Goal: Information Seeking & Learning: Learn about a topic

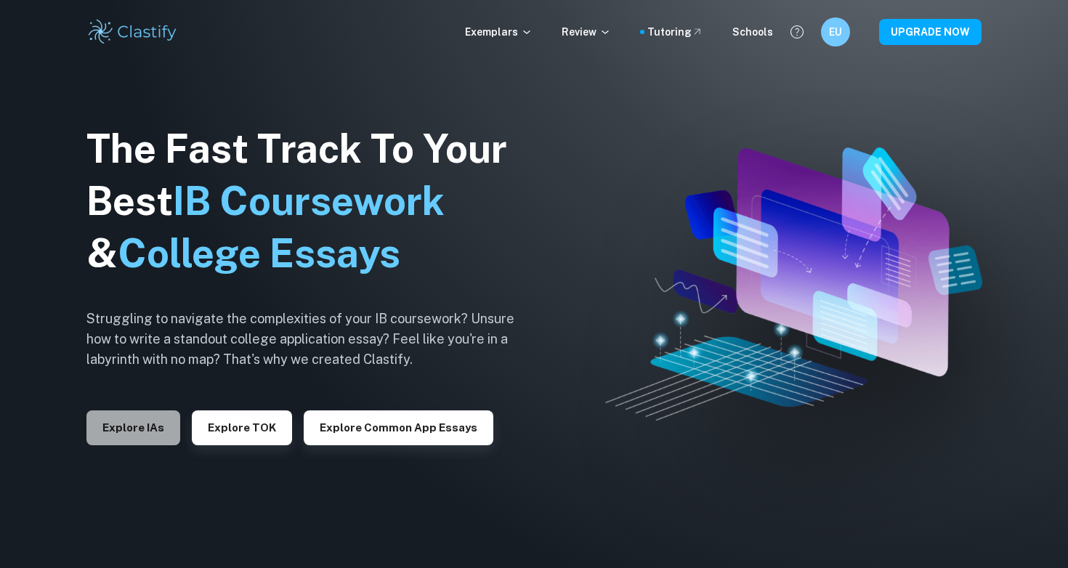
click at [137, 443] on button "Explore IAs" at bounding box center [133, 428] width 94 height 35
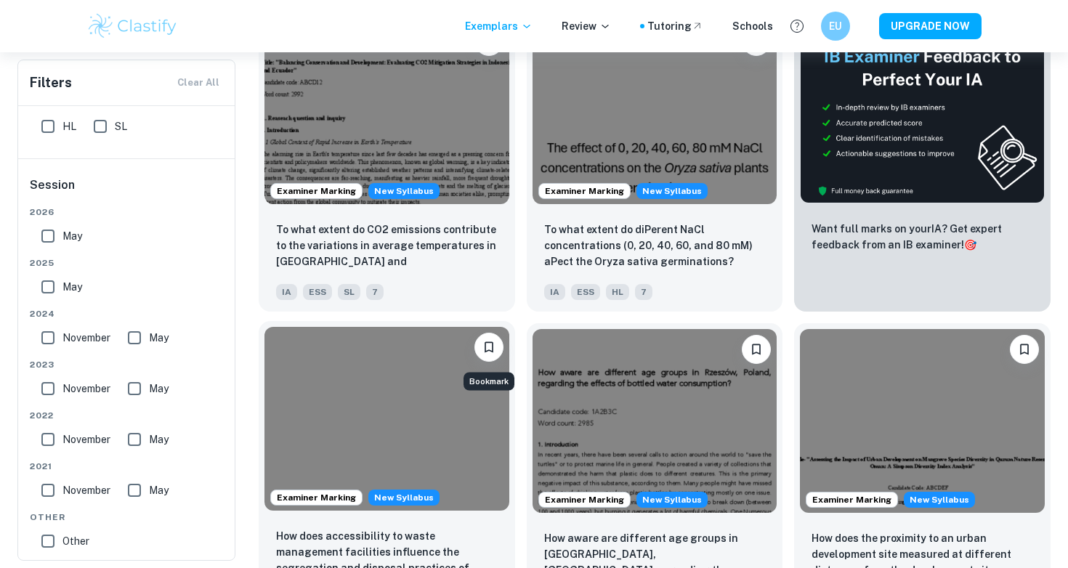
scroll to position [371, 0]
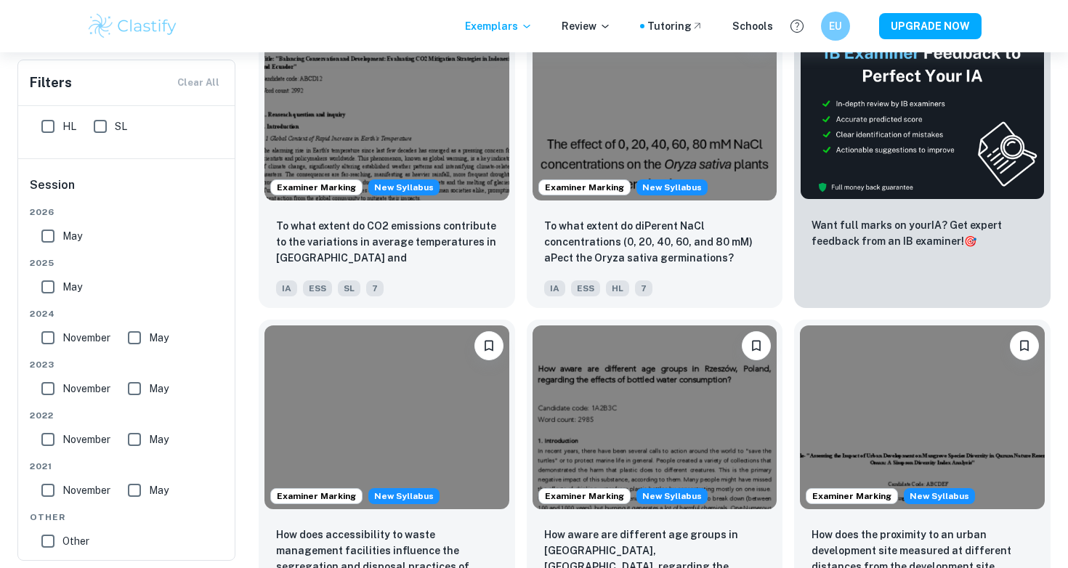
click at [40, 245] on input "May" at bounding box center [47, 236] width 29 height 29
checkbox input "true"
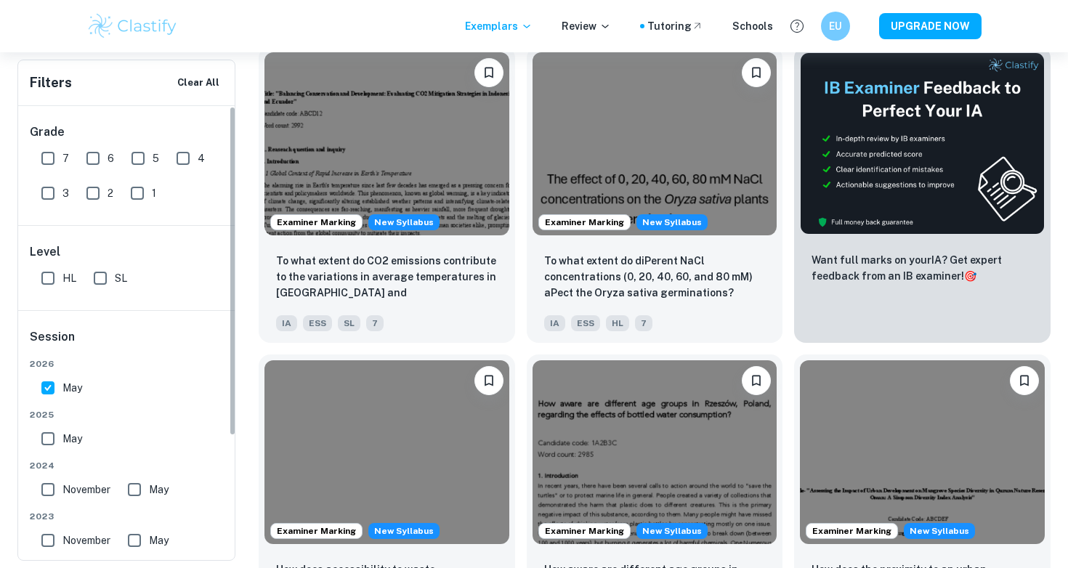
scroll to position [0, 0]
click at [48, 160] on input "7" at bounding box center [47, 158] width 29 height 29
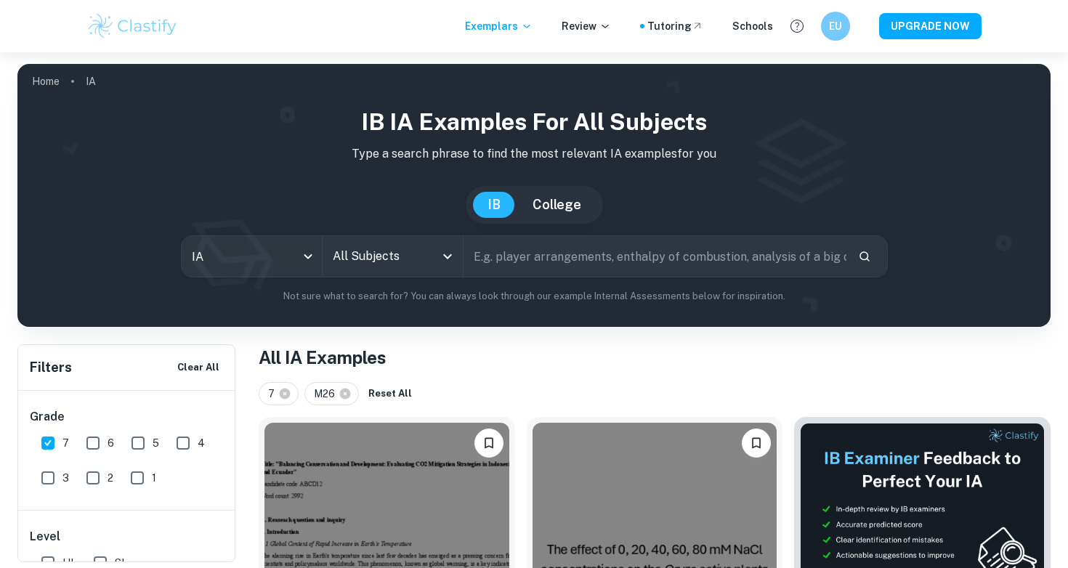
click at [376, 265] on input "All Subjects" at bounding box center [381, 257] width 105 height 28
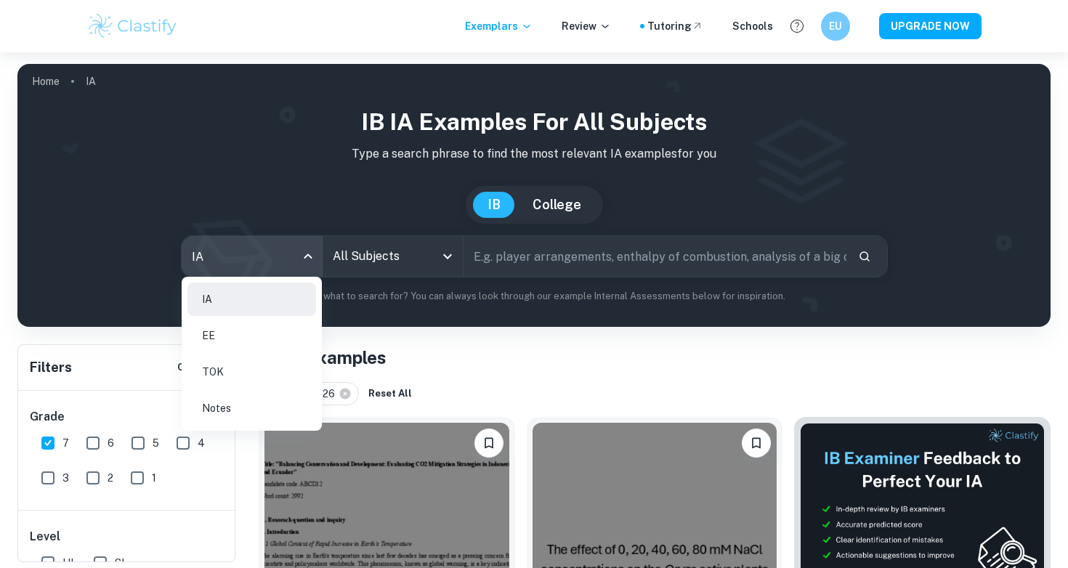
click at [311, 258] on body "We value your privacy We use cookies to enhance your browsing experience, serve…" at bounding box center [534, 336] width 1068 height 568
click at [252, 328] on li "EE" at bounding box center [251, 335] width 129 height 33
checkbox input "false"
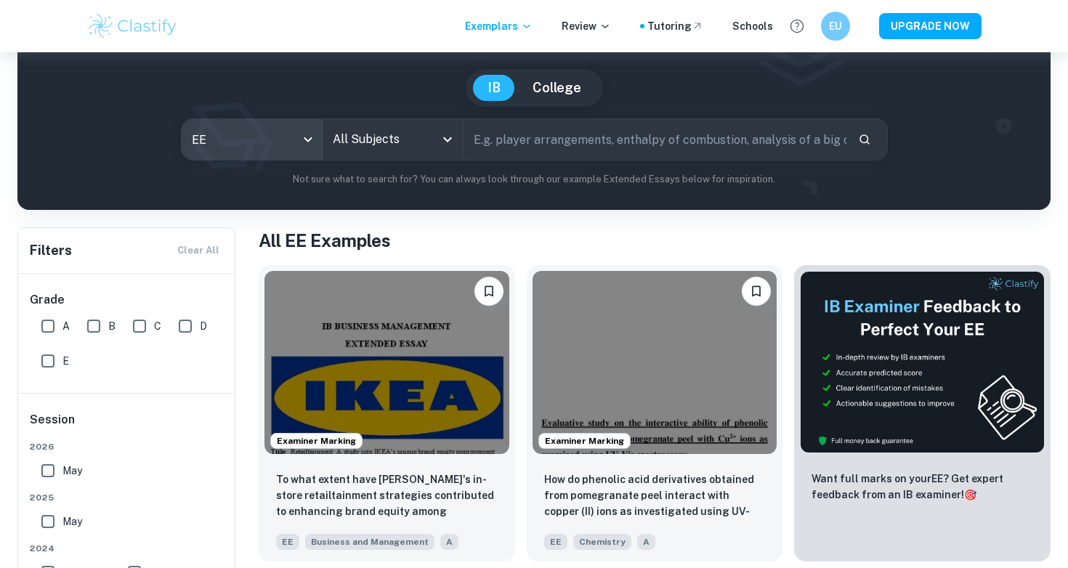
scroll to position [120, 0]
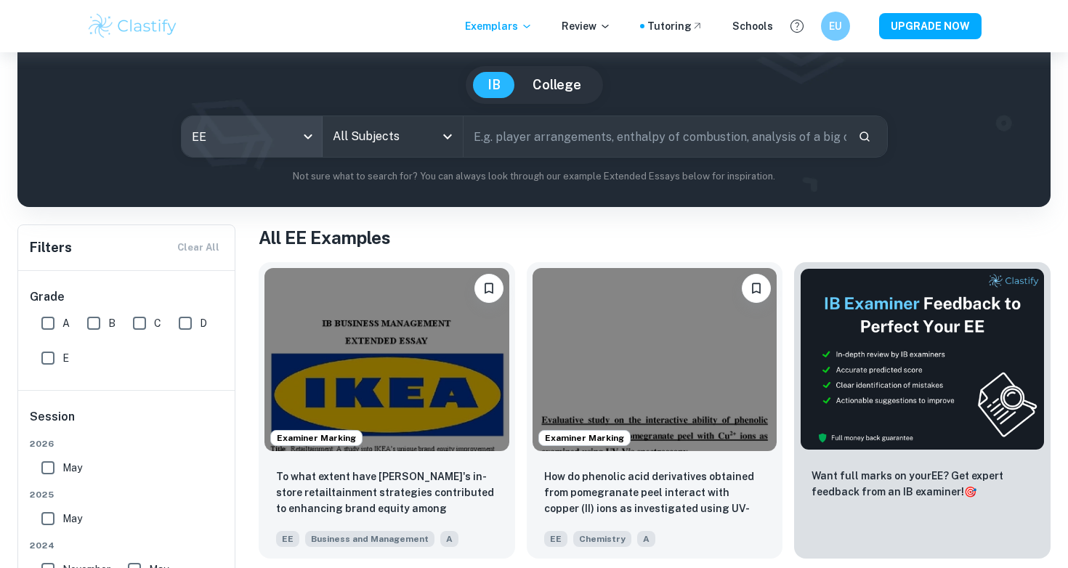
click at [285, 130] on body "We value your privacy We use cookies to enhance your browsing experience, serve…" at bounding box center [534, 216] width 1068 height 568
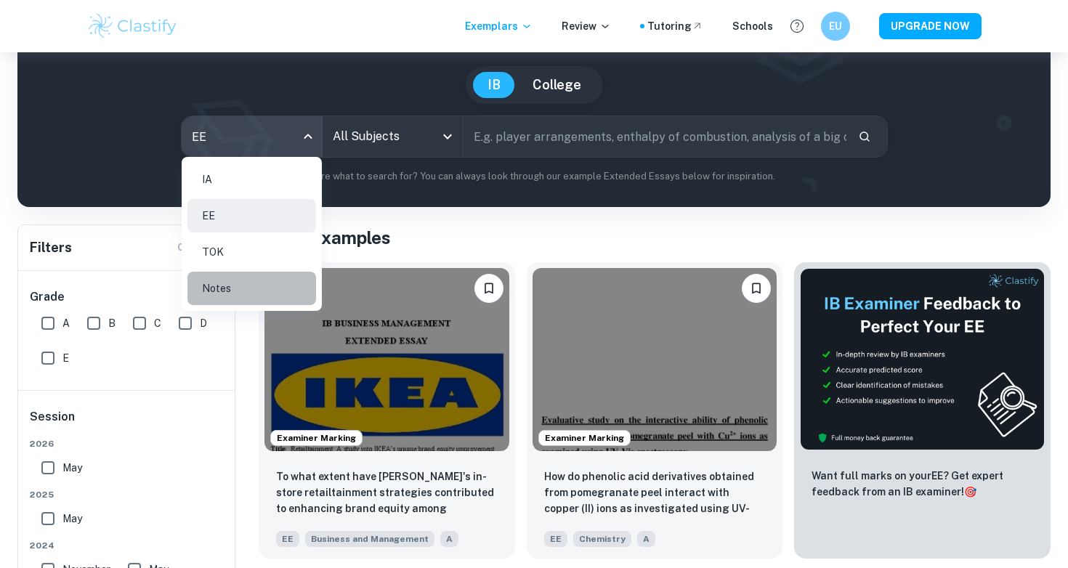
click at [254, 278] on li "Notes" at bounding box center [251, 288] width 129 height 33
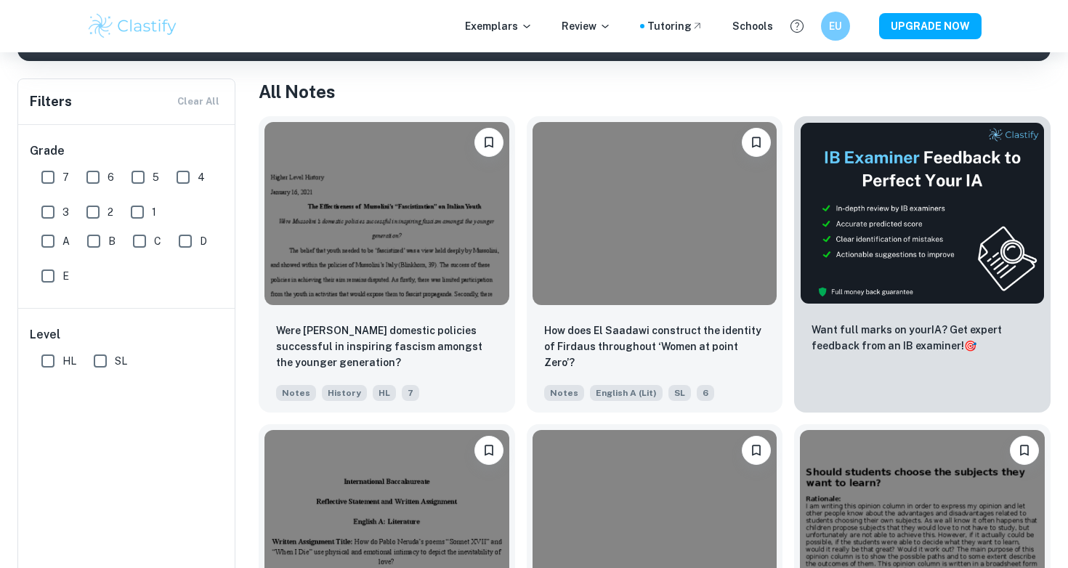
scroll to position [133, 0]
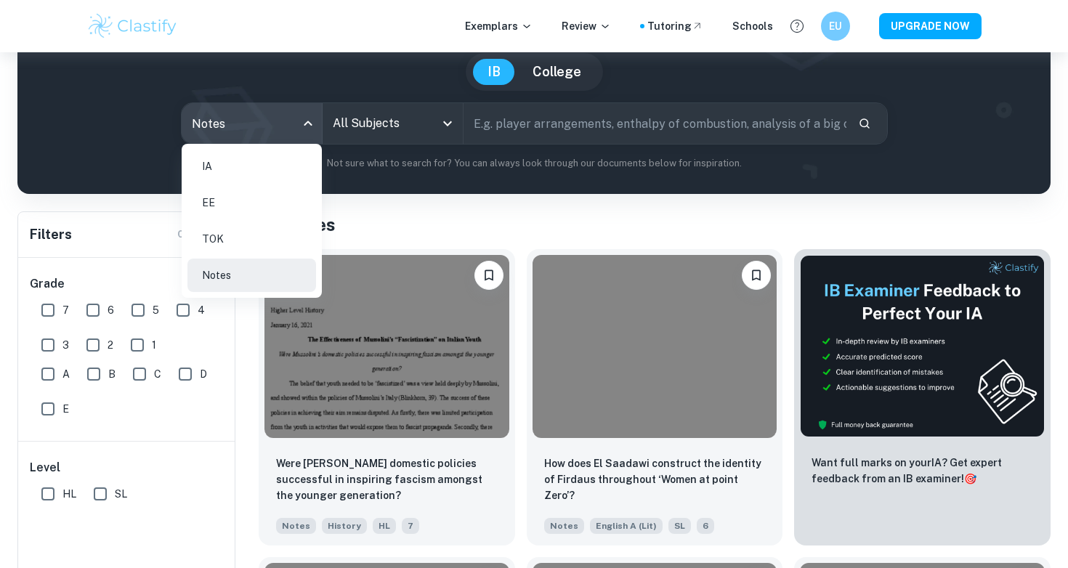
click at [245, 127] on body "We value your privacy We use cookies to enhance your browsing experience, serve…" at bounding box center [534, 203] width 1068 height 568
click at [236, 190] on li "EE" at bounding box center [251, 202] width 129 height 33
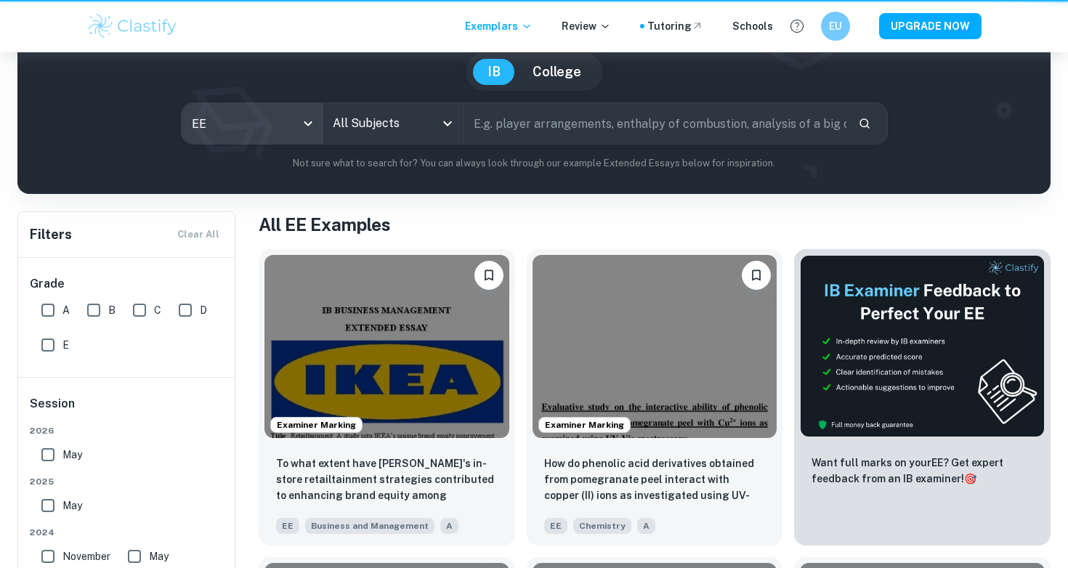
type input "ee"
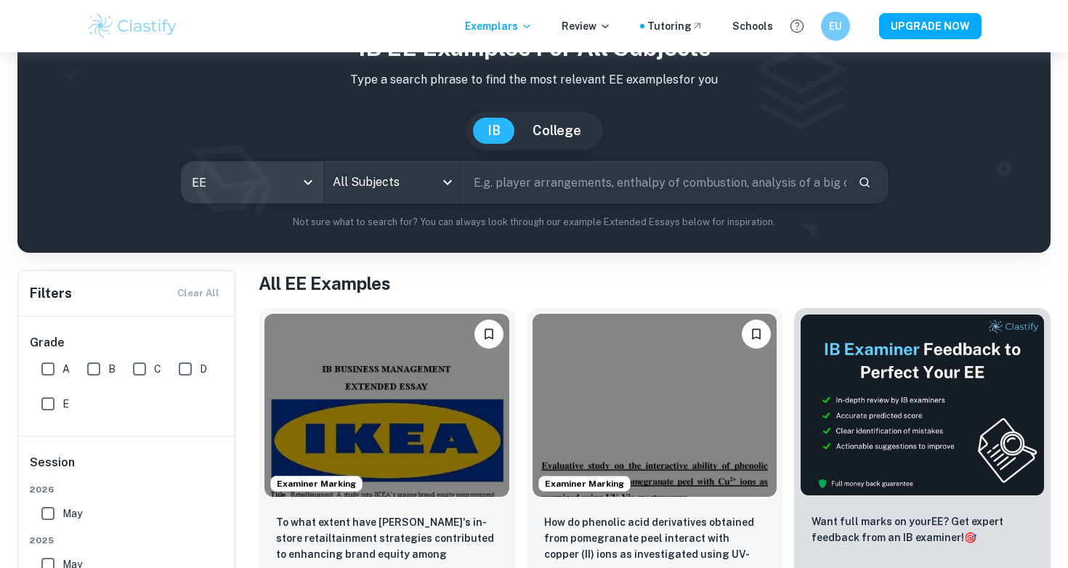
scroll to position [41, 0]
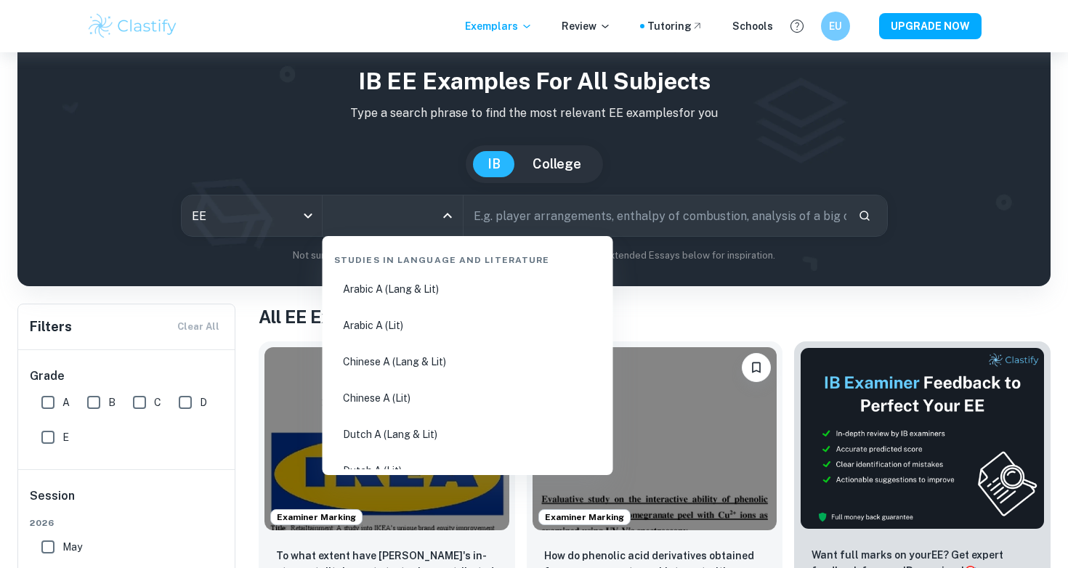
click at [383, 211] on input "All Subjects" at bounding box center [381, 216] width 105 height 28
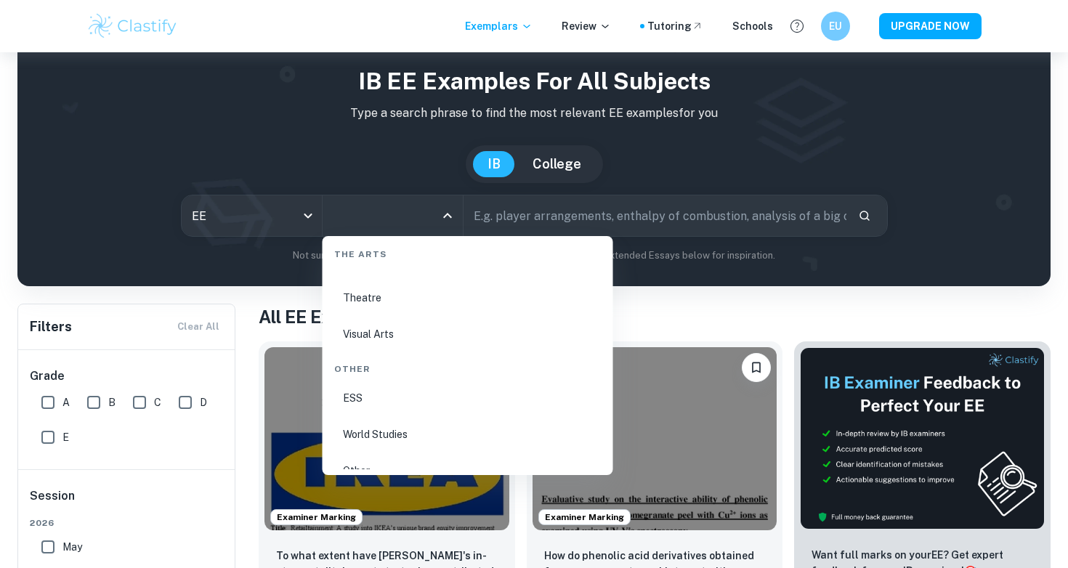
scroll to position [2582, 0]
click at [400, 382] on li "ESS" at bounding box center [467, 379] width 279 height 33
type input "ESS"
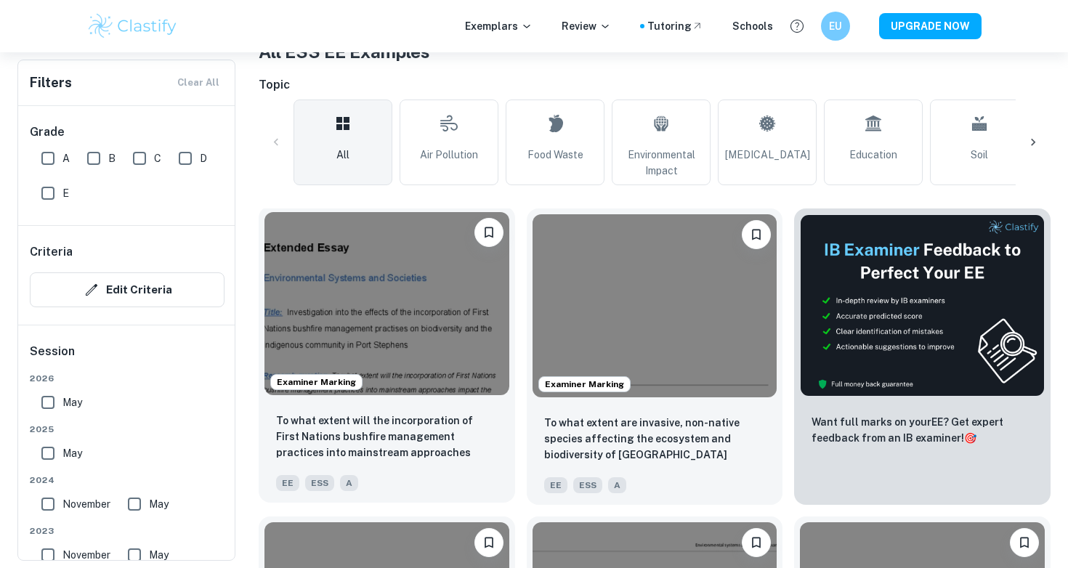
scroll to position [162, 0]
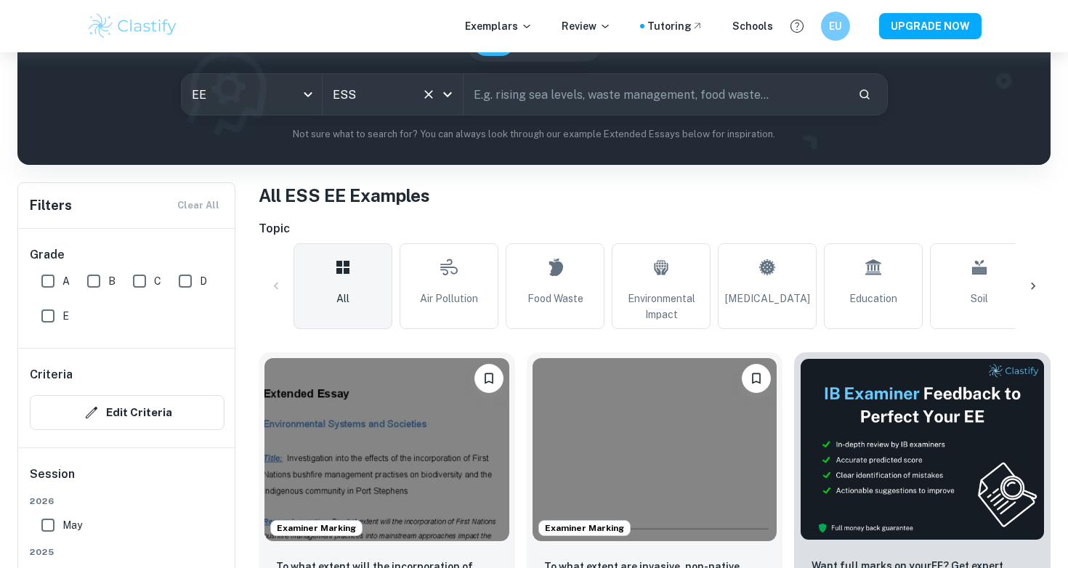
click at [392, 100] on input "ESS" at bounding box center [372, 95] width 86 height 28
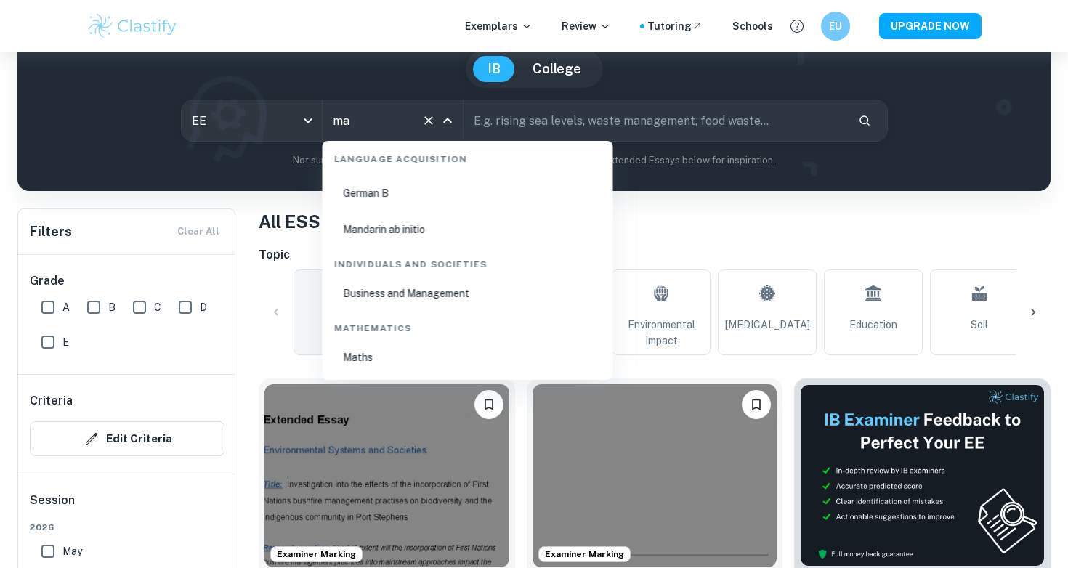
scroll to position [0, 0]
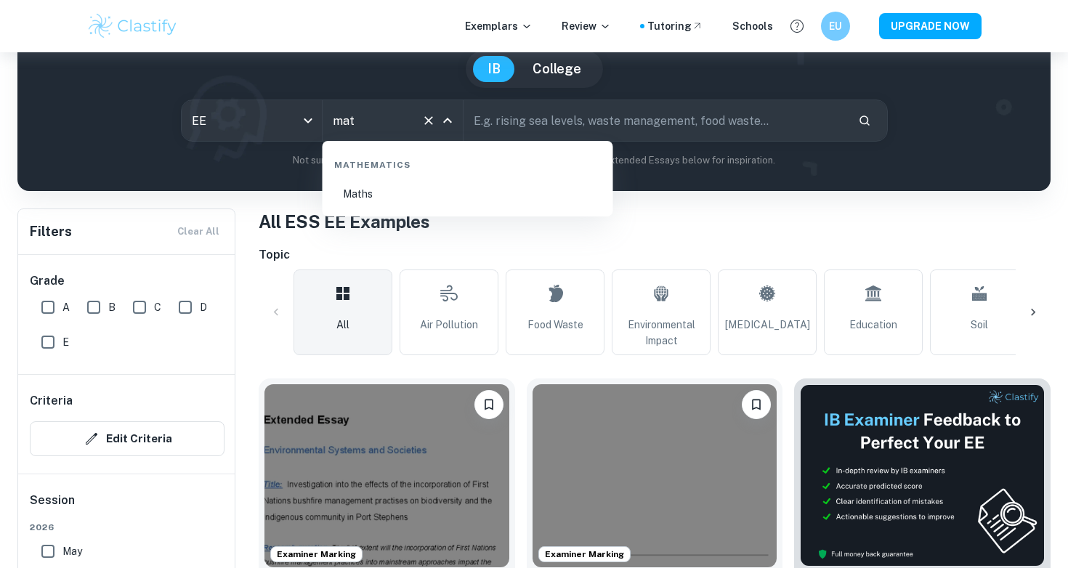
click at [409, 195] on li "Maths" at bounding box center [467, 193] width 279 height 33
type input "Maths"
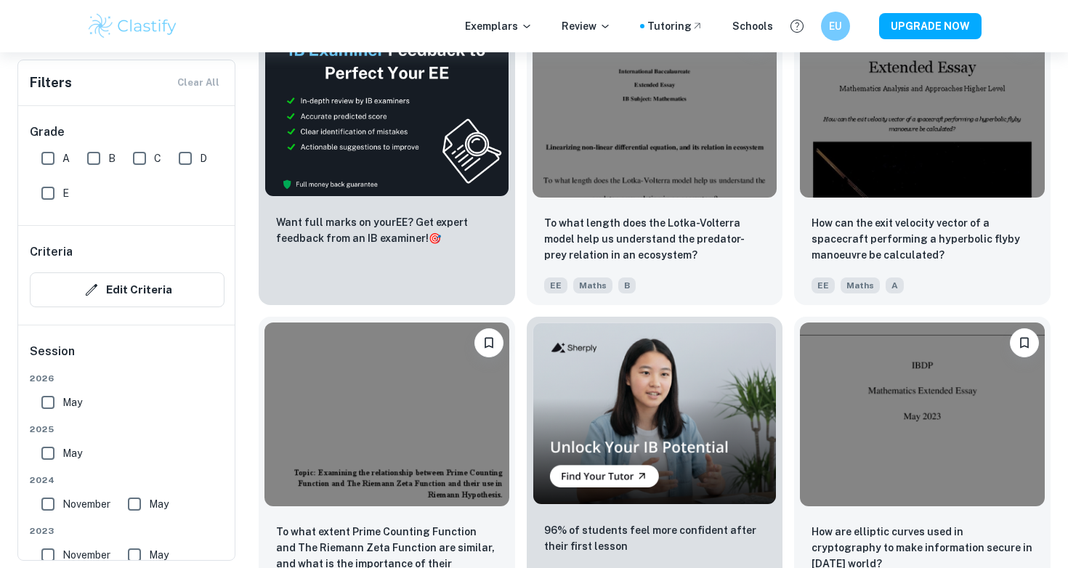
scroll to position [1180, 0]
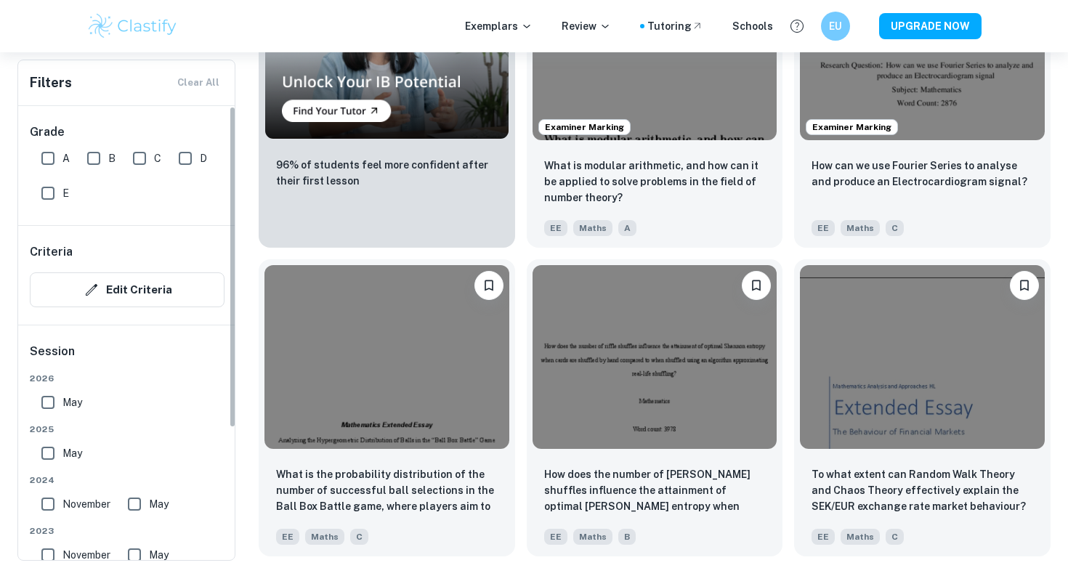
click at [186, 163] on input "D" at bounding box center [185, 158] width 29 height 29
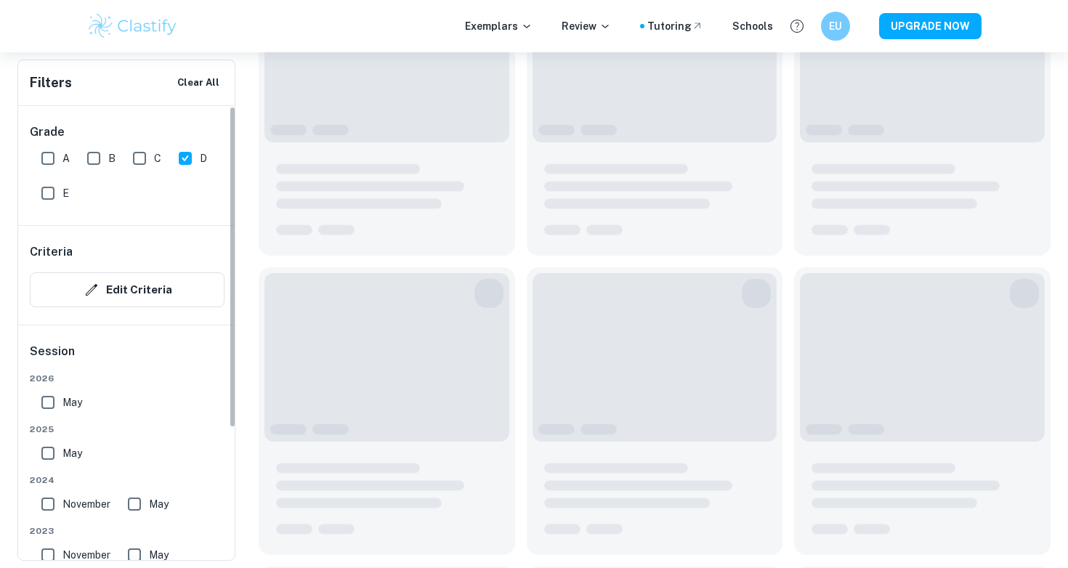
scroll to position [278, 0]
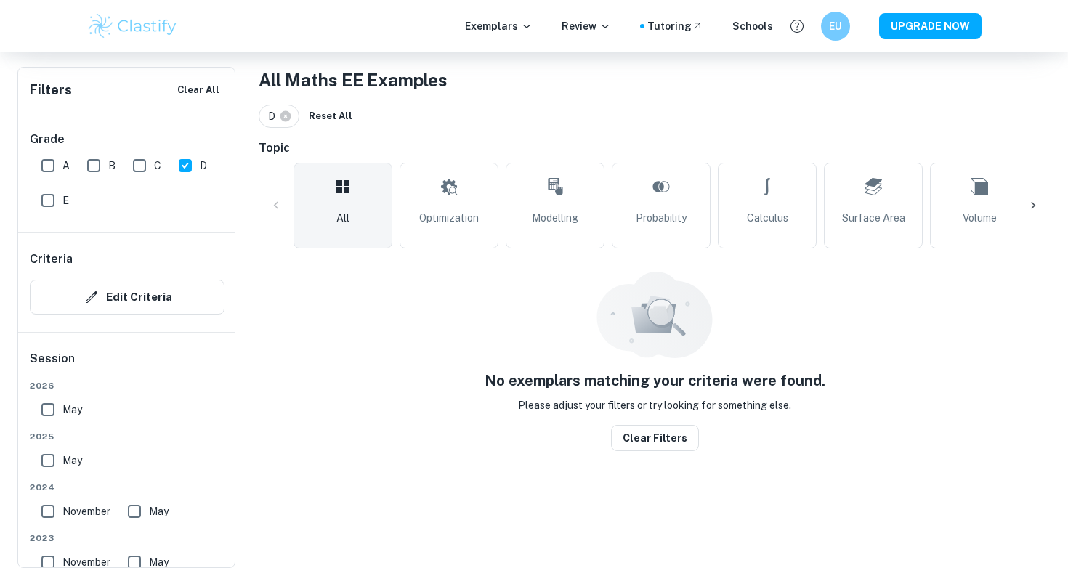
click at [187, 164] on input "D" at bounding box center [185, 165] width 29 height 29
checkbox input "false"
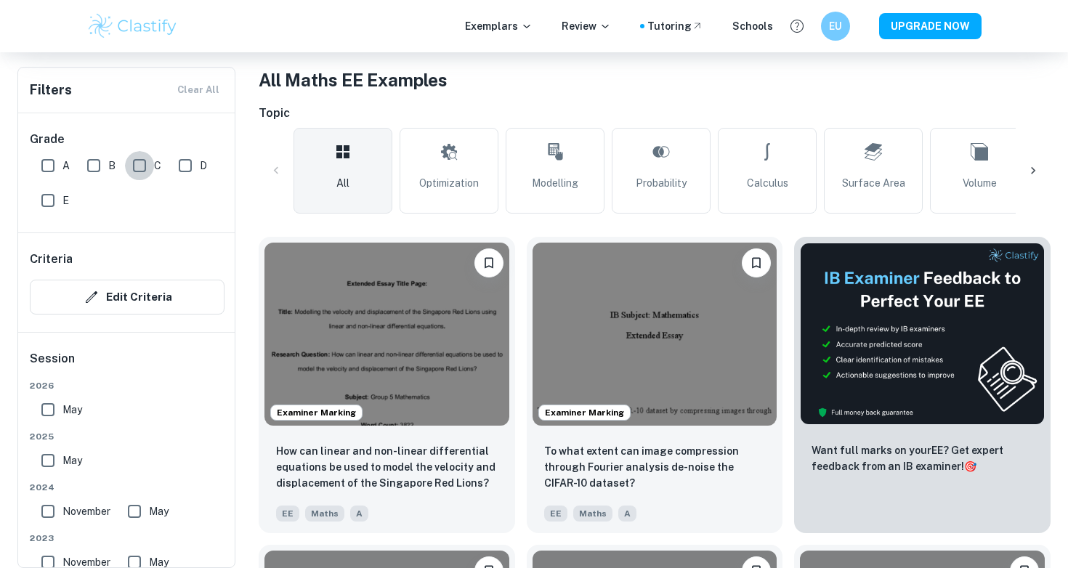
click at [139, 166] on input "C" at bounding box center [139, 165] width 29 height 29
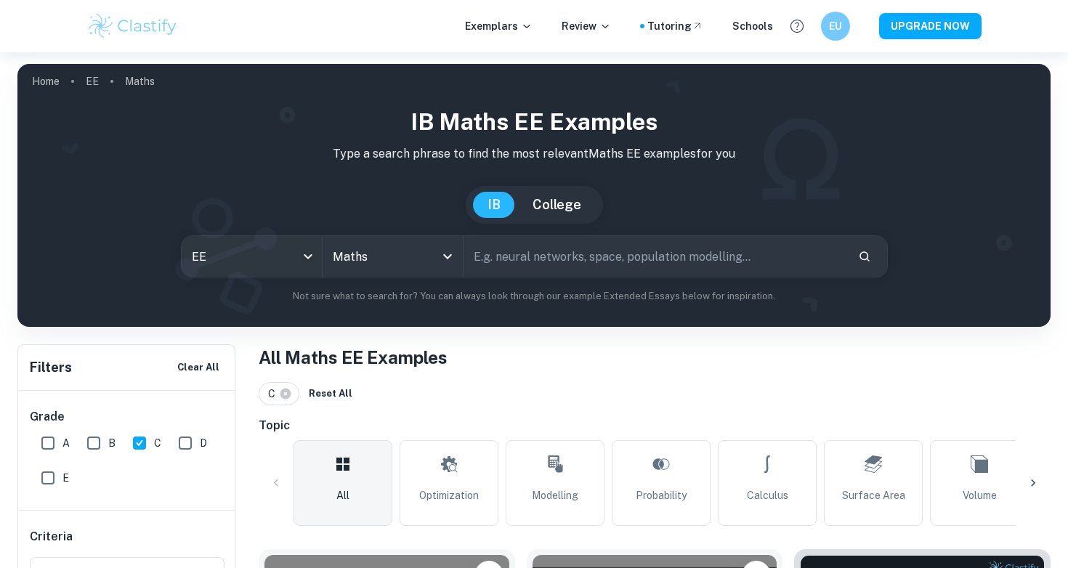
scroll to position [0, 0]
click at [142, 440] on input "C" at bounding box center [139, 443] width 29 height 29
checkbox input "false"
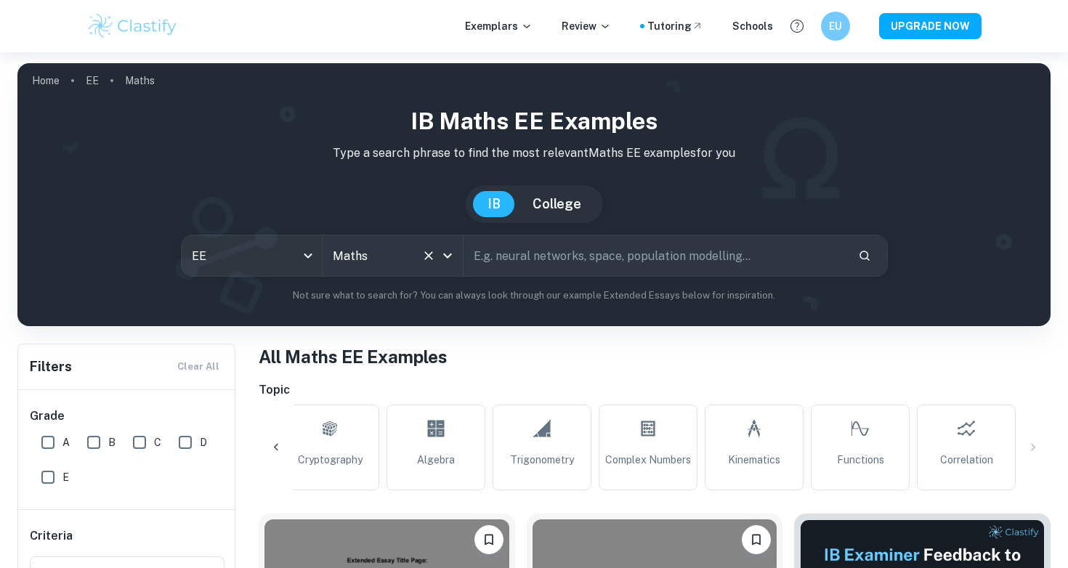
scroll to position [0, 1074]
click at [366, 270] on div "Maths All Subjects" at bounding box center [393, 255] width 140 height 41
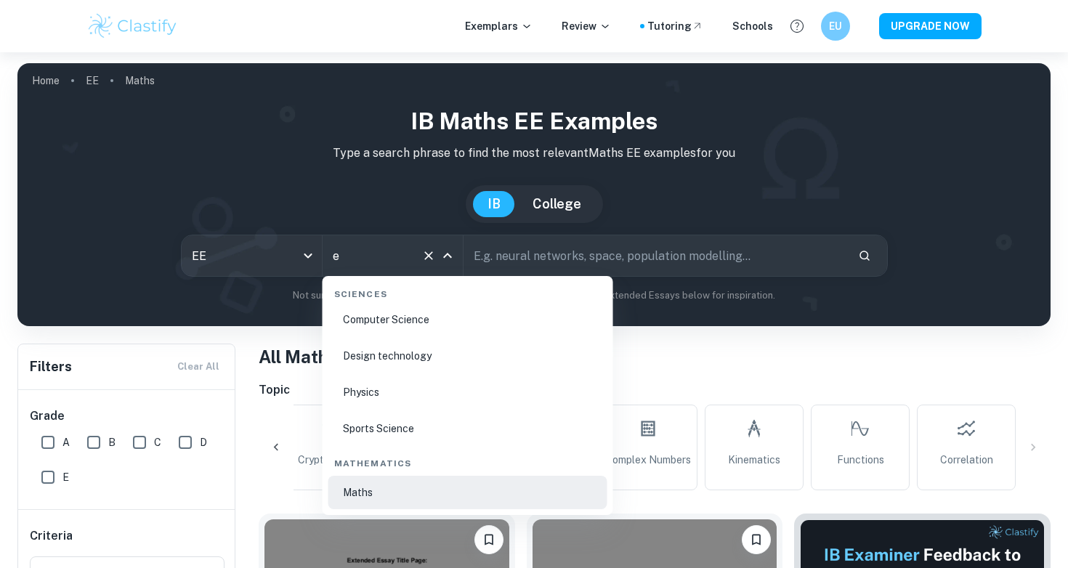
scroll to position [0, 0]
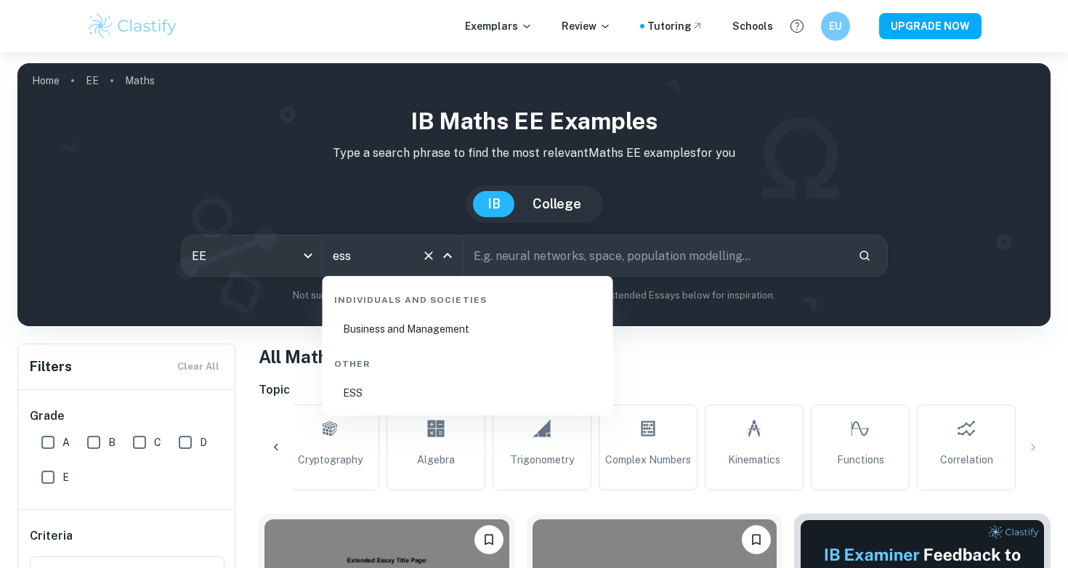
click at [345, 392] on li "ESS" at bounding box center [467, 392] width 279 height 33
type input "ESS"
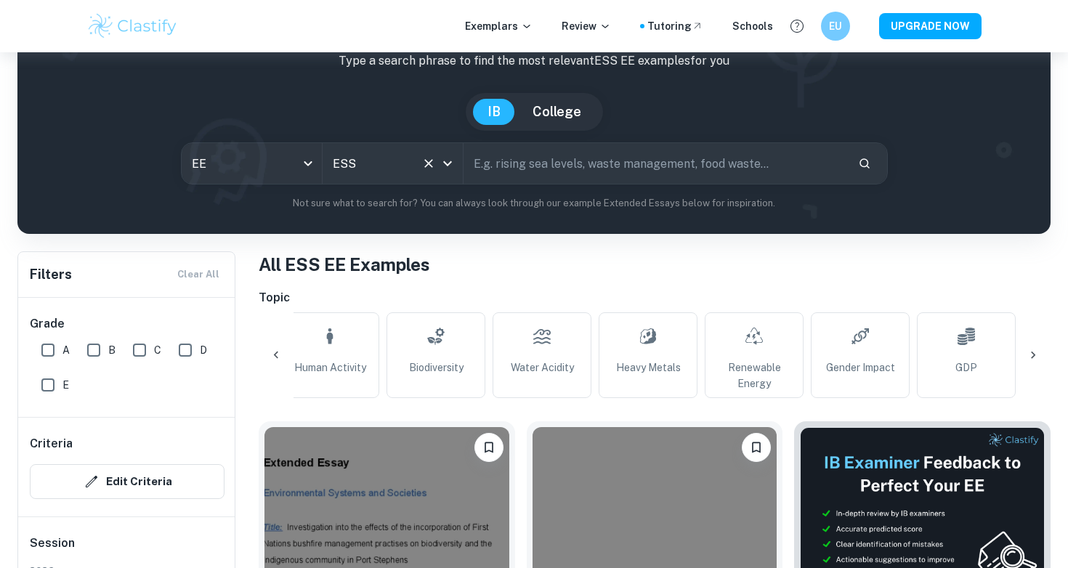
scroll to position [140, 0]
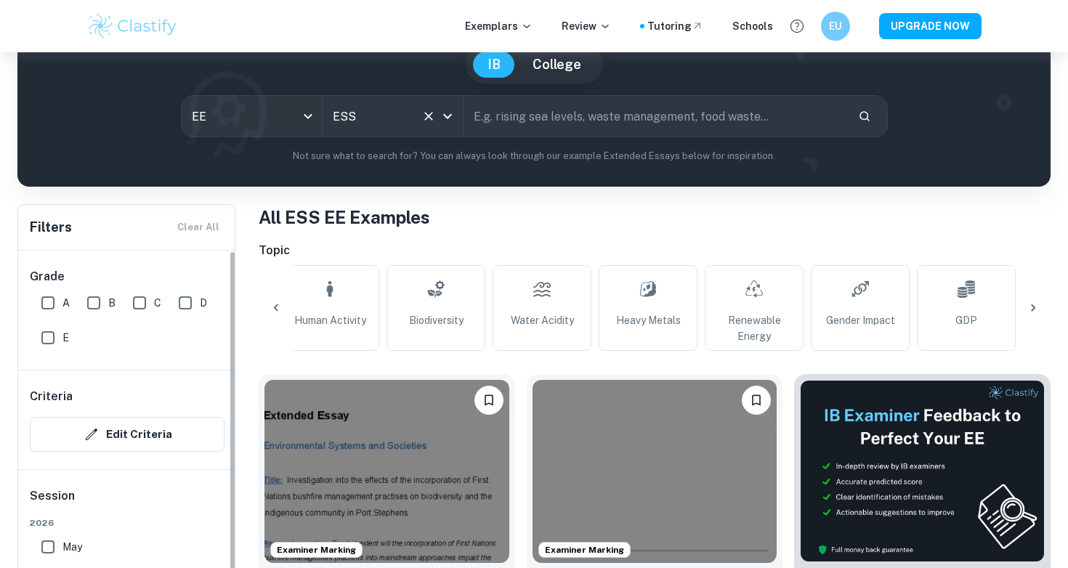
click at [180, 301] on input "D" at bounding box center [185, 303] width 29 height 29
checkbox input "true"
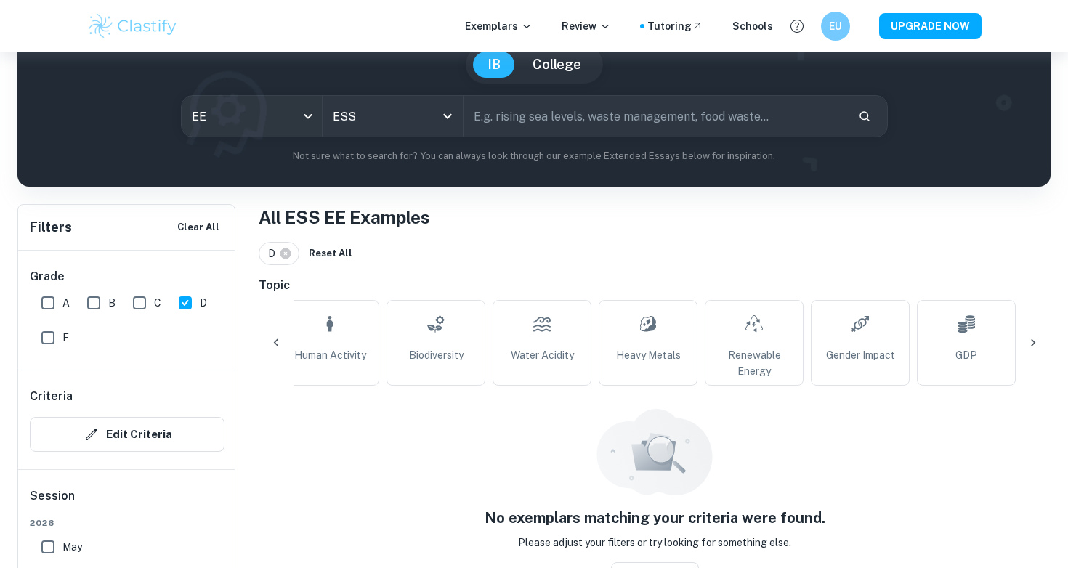
click at [135, 304] on input "C" at bounding box center [139, 303] width 29 height 29
checkbox input "true"
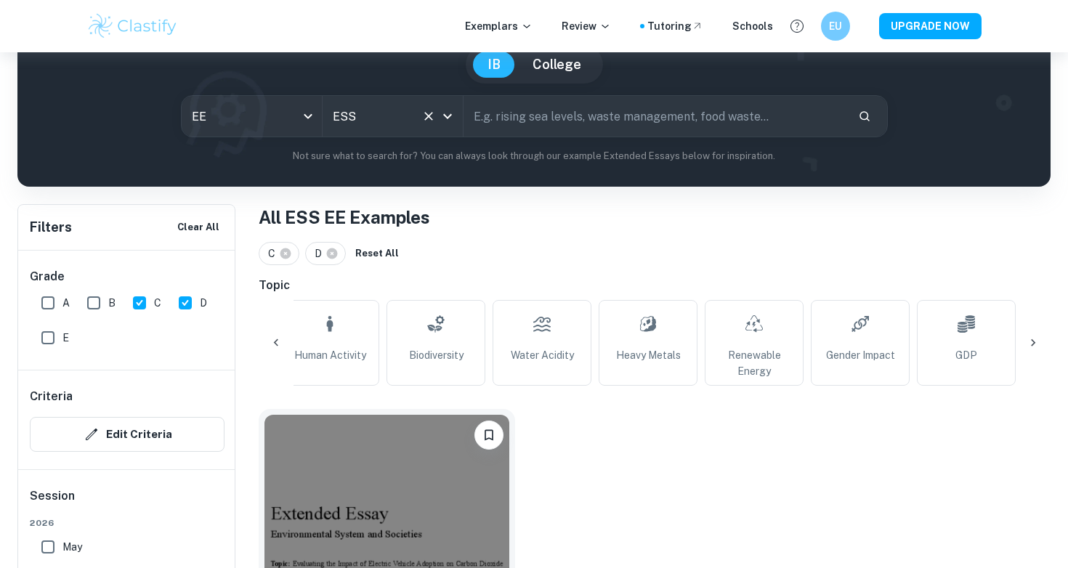
click at [359, 130] on div "ESS All Subjects" at bounding box center [393, 116] width 140 height 41
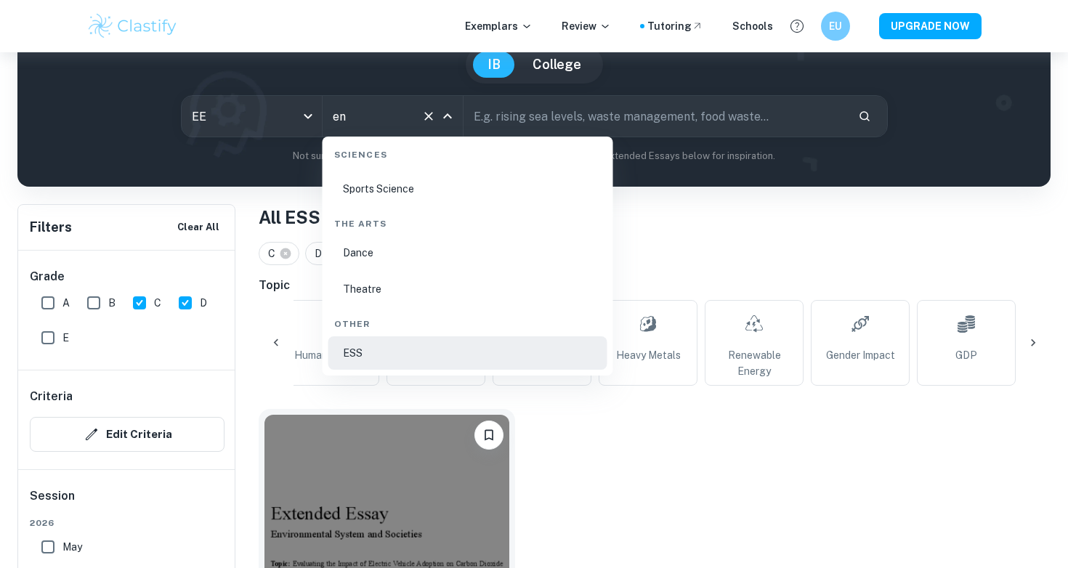
scroll to position [0, 0]
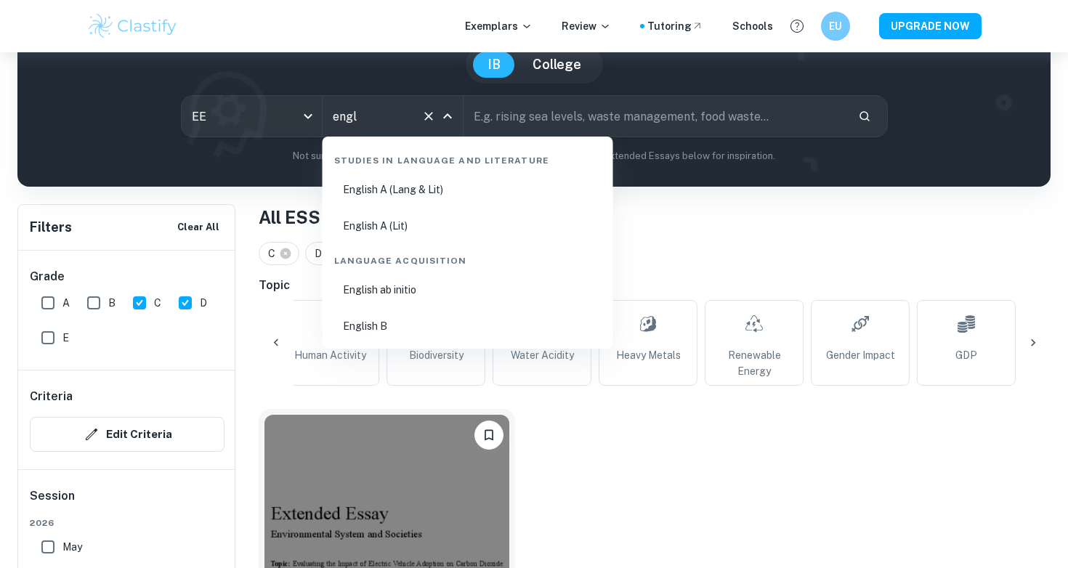
click at [364, 331] on li "English B" at bounding box center [467, 326] width 279 height 33
type input "English B"
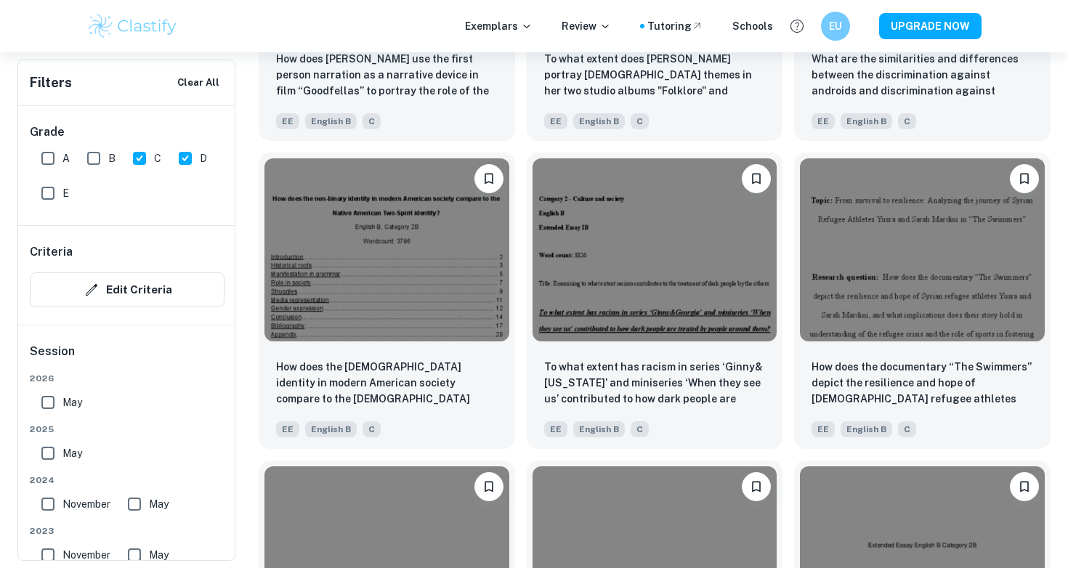
scroll to position [1658, 0]
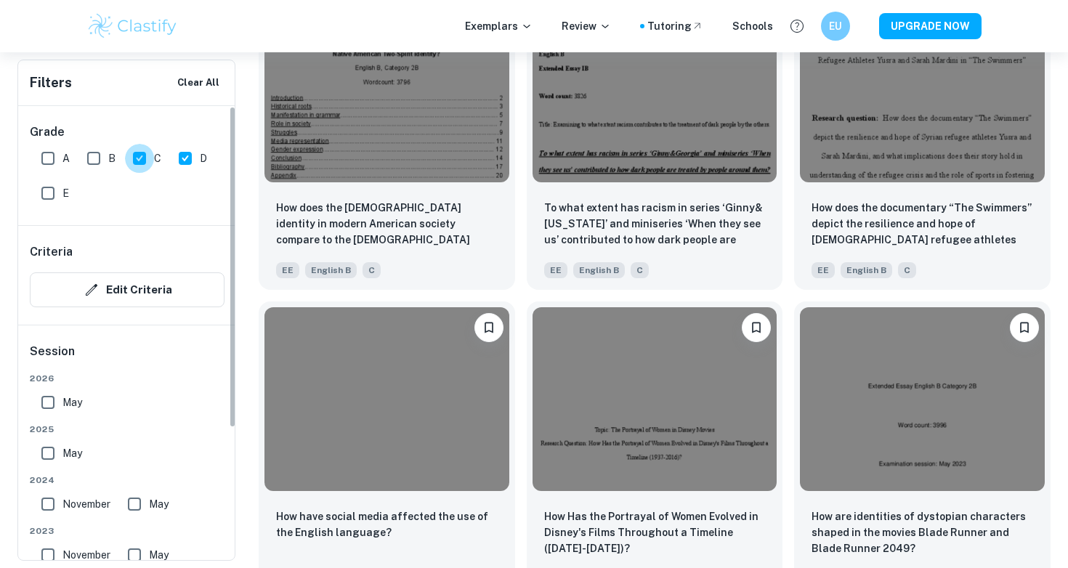
click at [140, 161] on input "C" at bounding box center [139, 158] width 29 height 29
checkbox input "false"
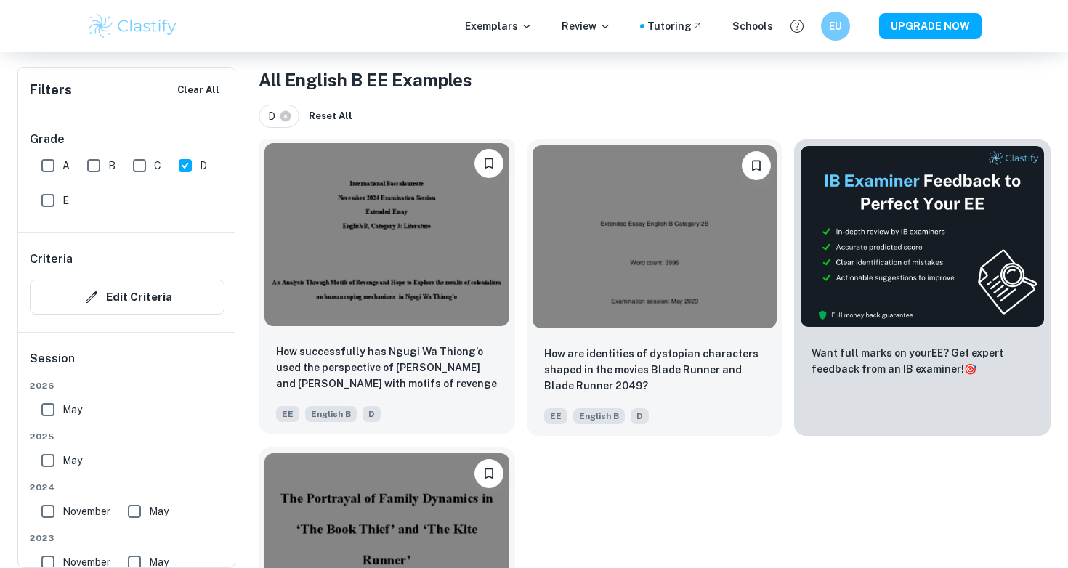
scroll to position [274, 0]
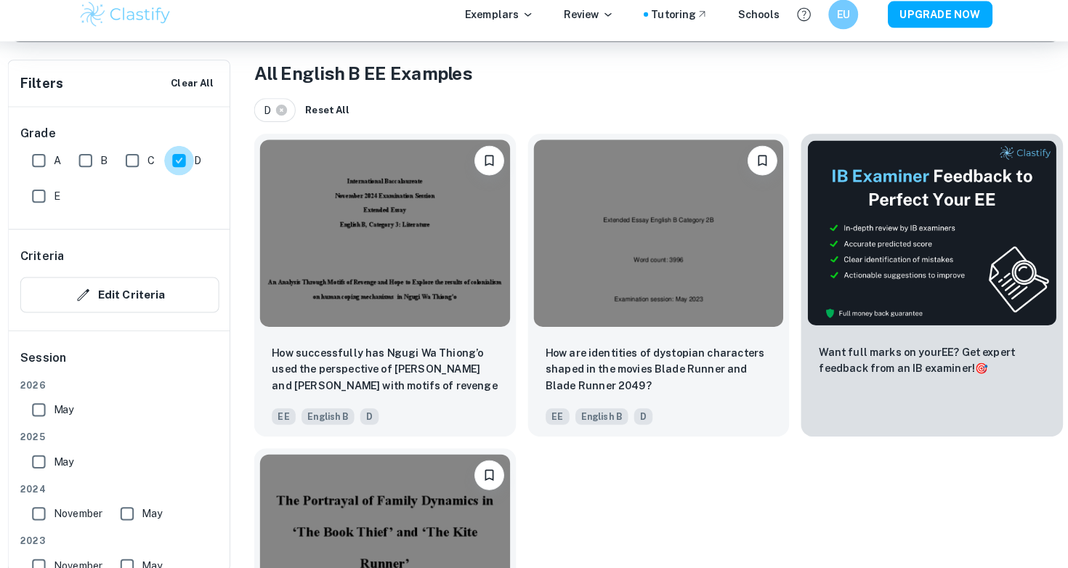
click at [171, 156] on input "D" at bounding box center [185, 169] width 29 height 29
checkbox input "false"
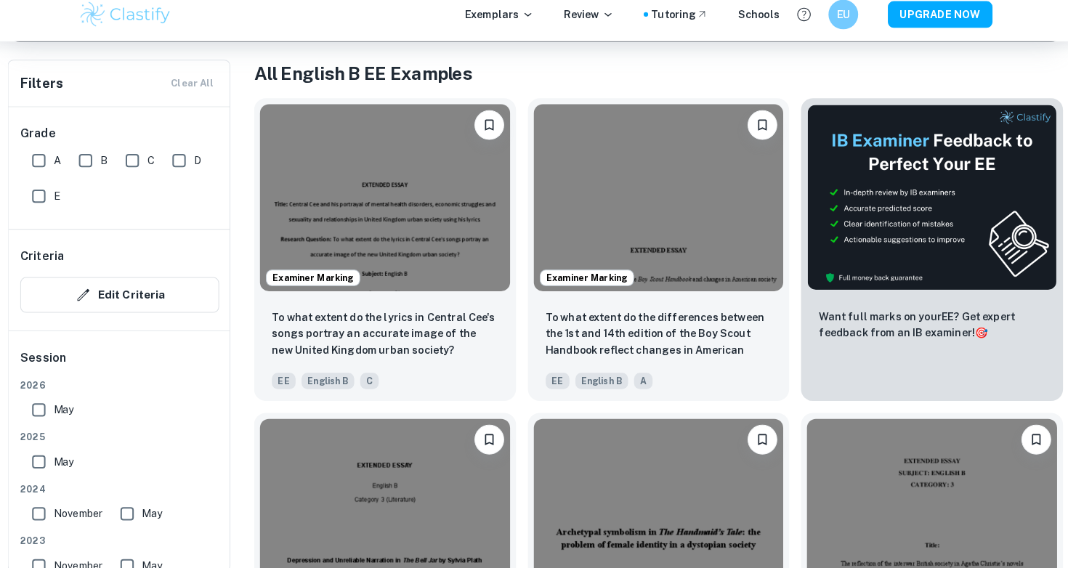
click at [127, 161] on input "C" at bounding box center [139, 169] width 29 height 29
checkbox input "true"
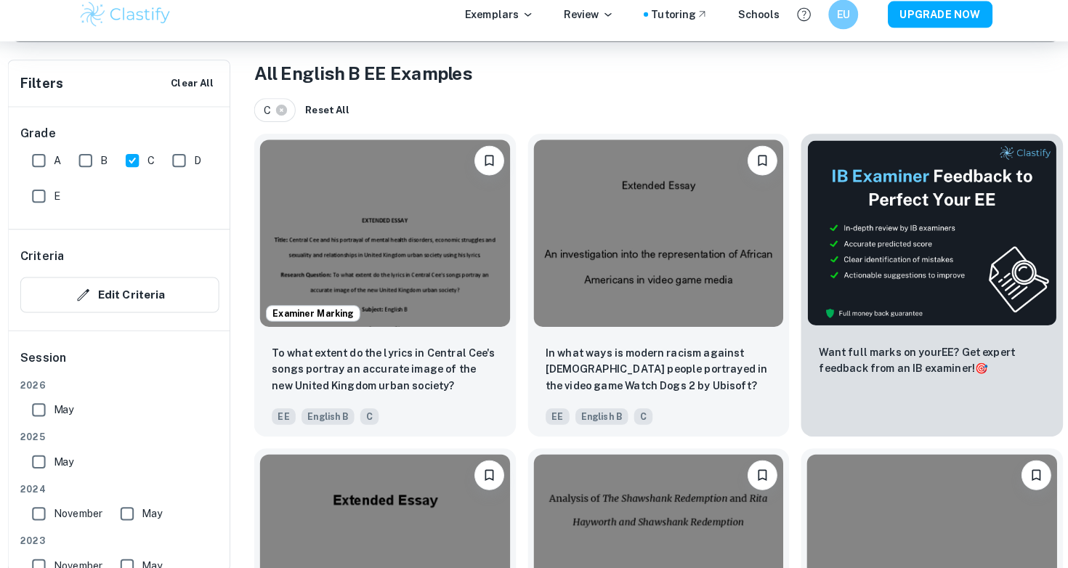
scroll to position [158, 0]
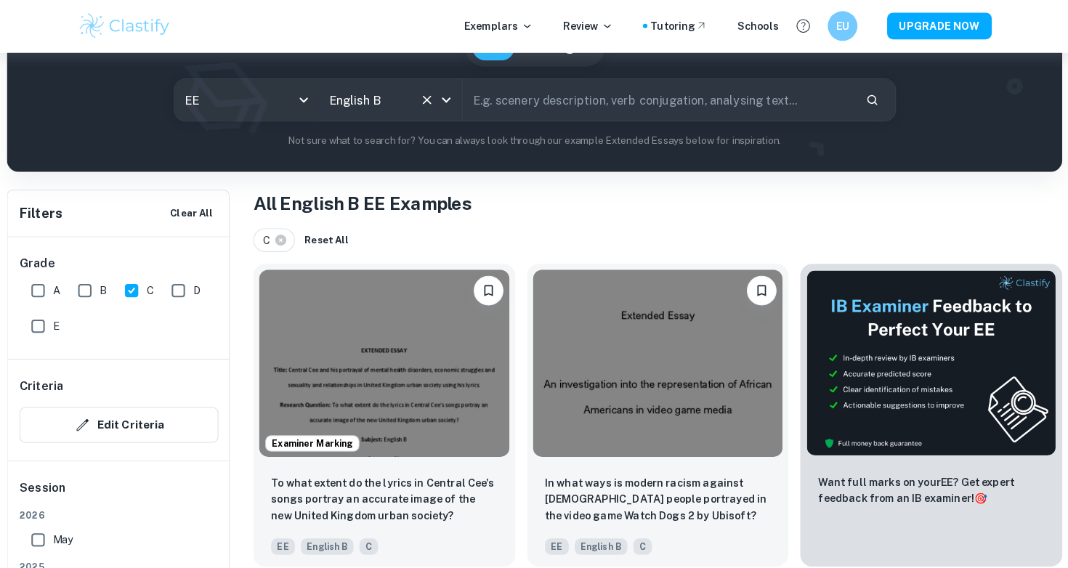
click at [385, 109] on input "English B" at bounding box center [372, 99] width 86 height 28
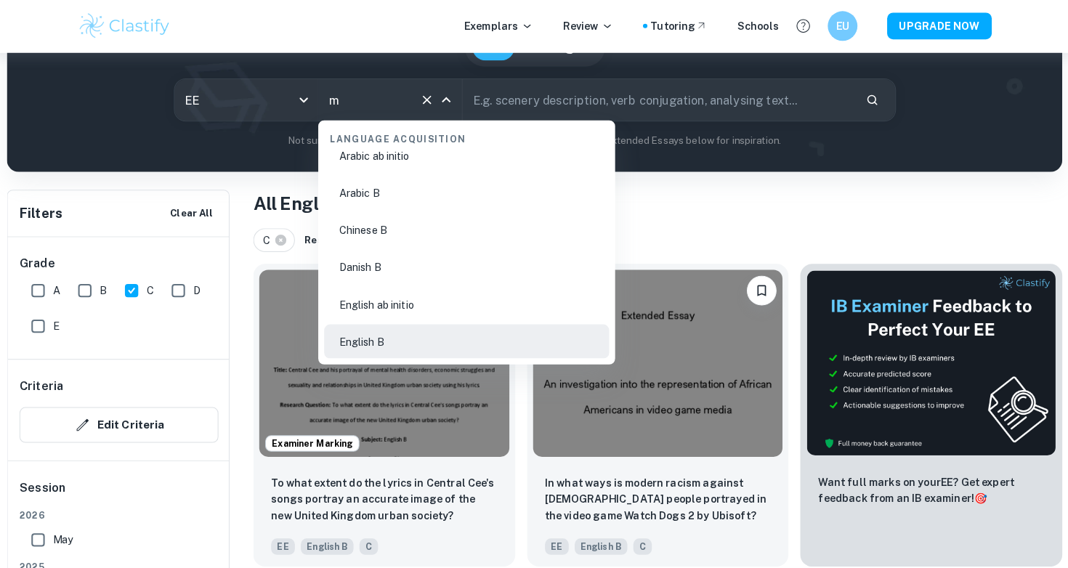
scroll to position [0, 0]
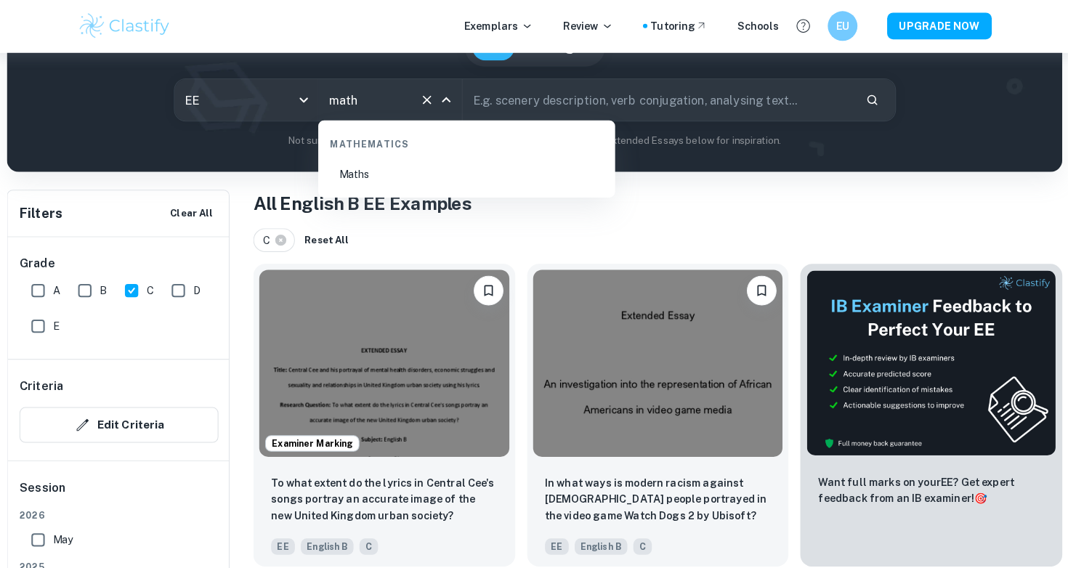
click at [371, 162] on li "Maths" at bounding box center [467, 172] width 279 height 33
type input "Maths"
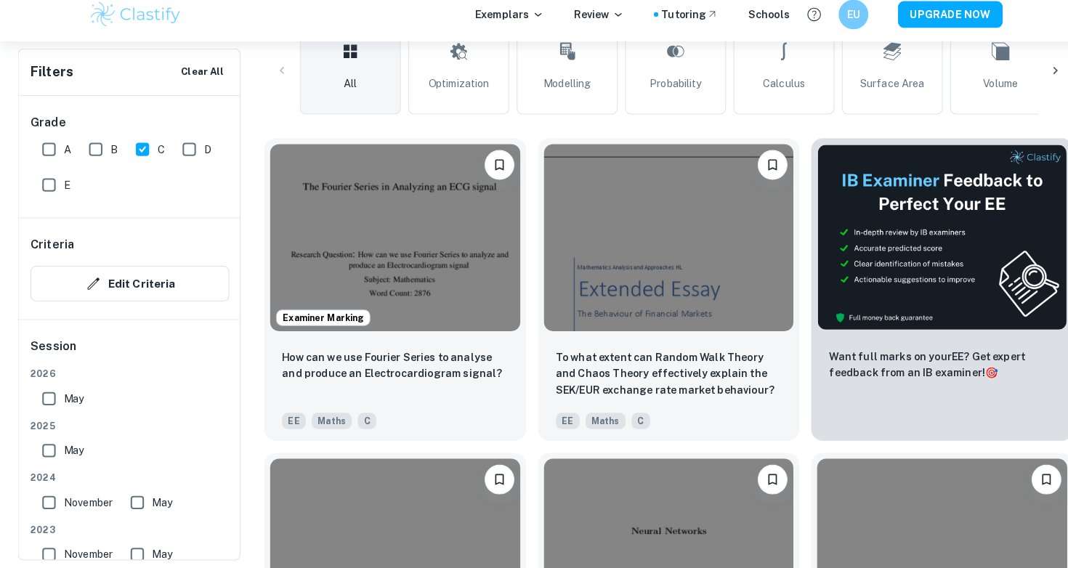
scroll to position [538, 0]
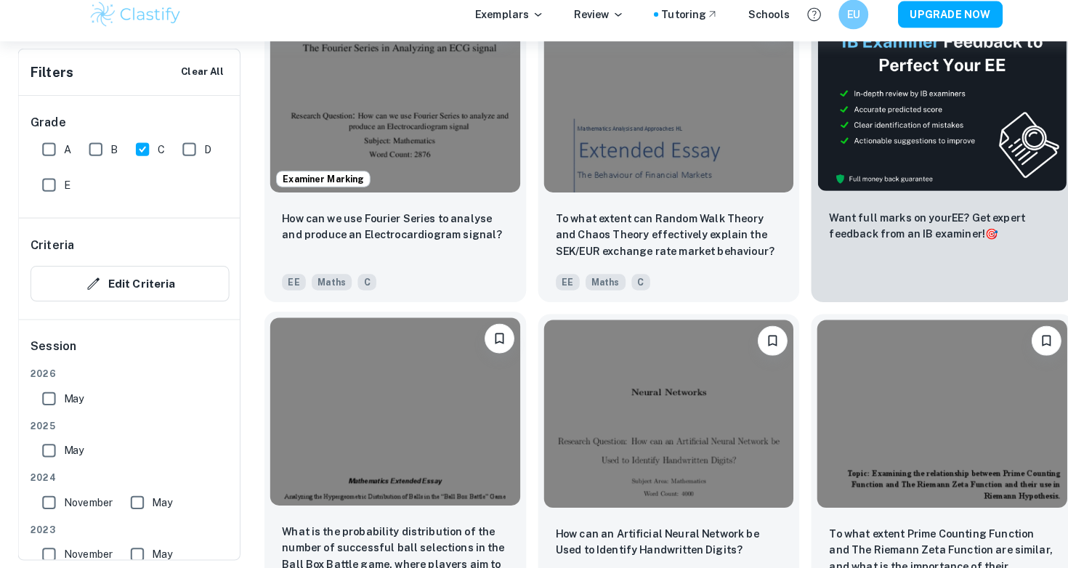
click at [387, 331] on img at bounding box center [387, 414] width 245 height 183
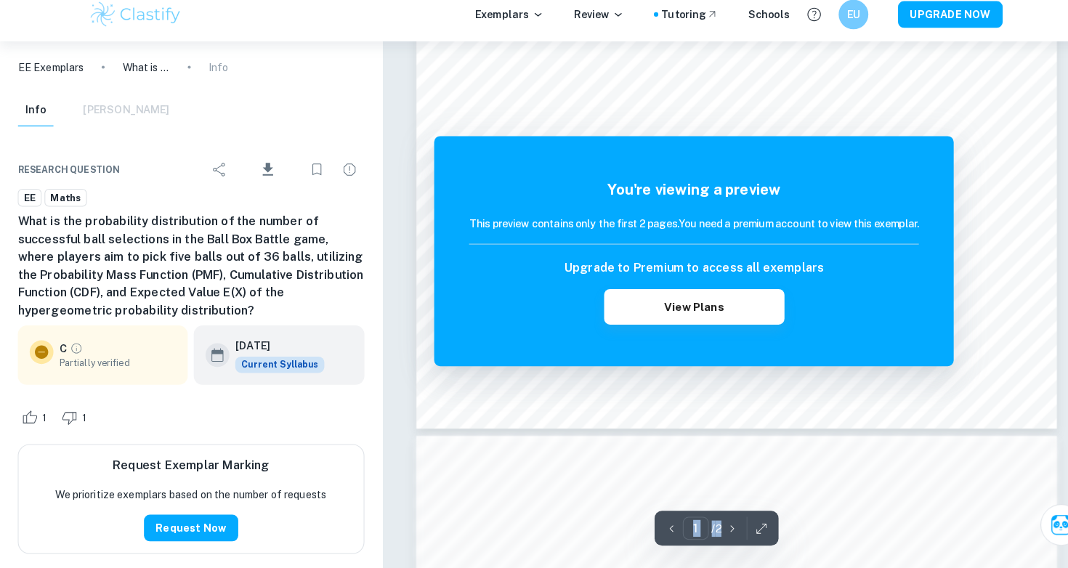
scroll to position [611, 0]
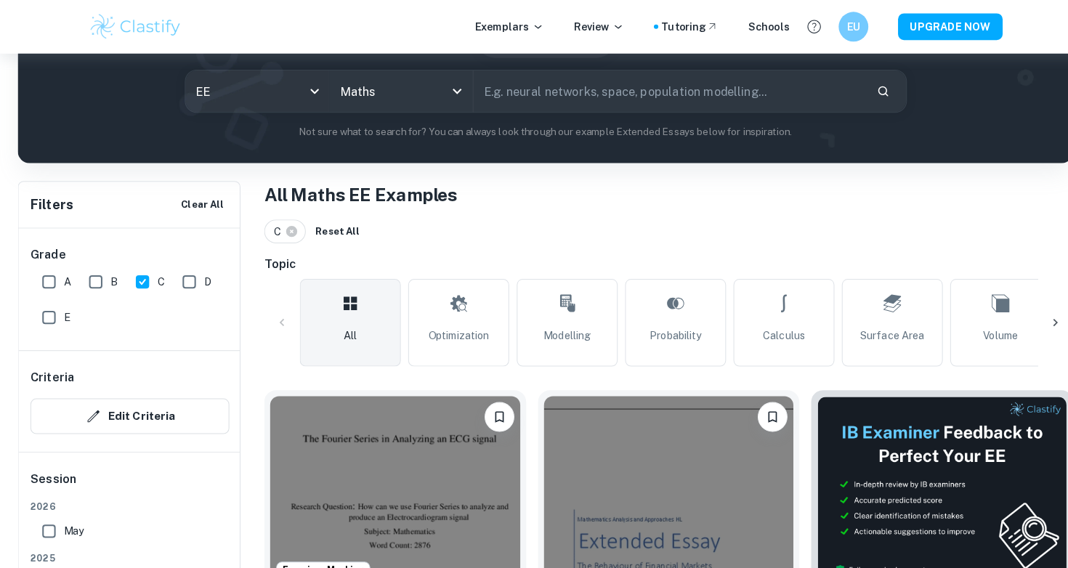
scroll to position [296, 0]
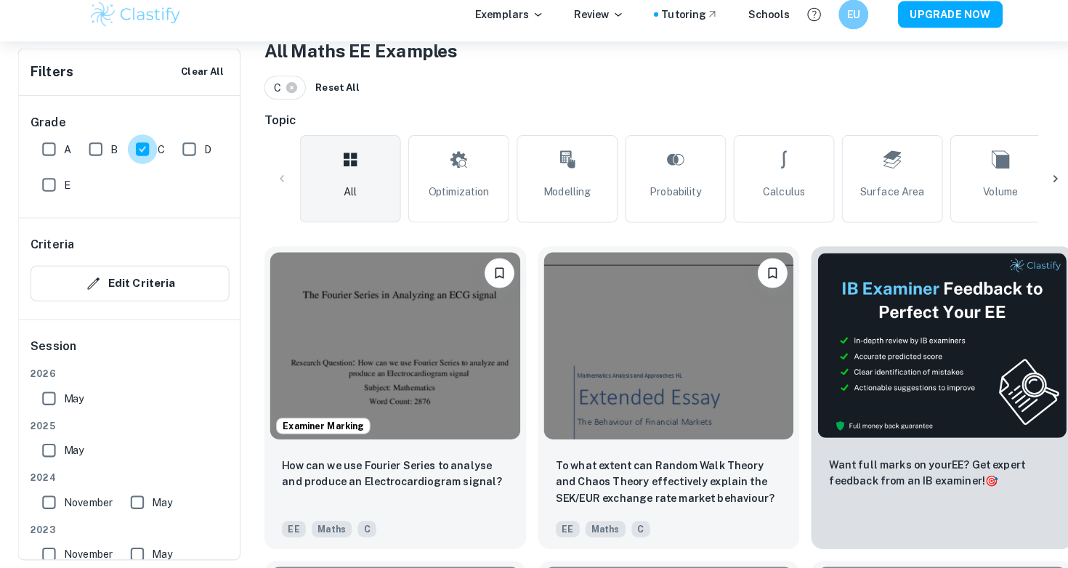
click at [137, 148] on input "C" at bounding box center [139, 158] width 29 height 29
checkbox input "false"
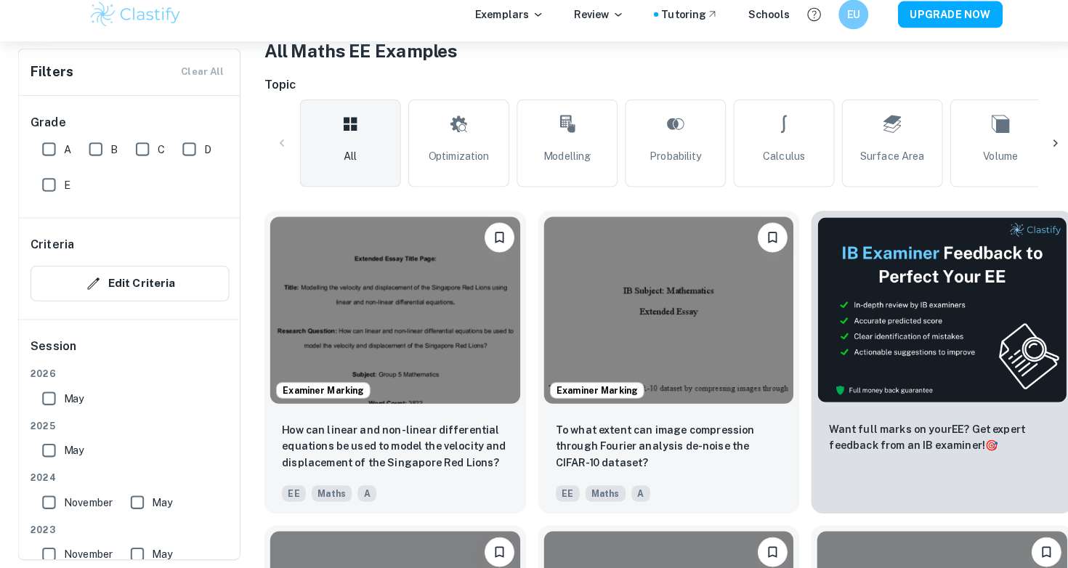
click at [57, 144] on input "A" at bounding box center [47, 158] width 29 height 29
checkbox input "true"
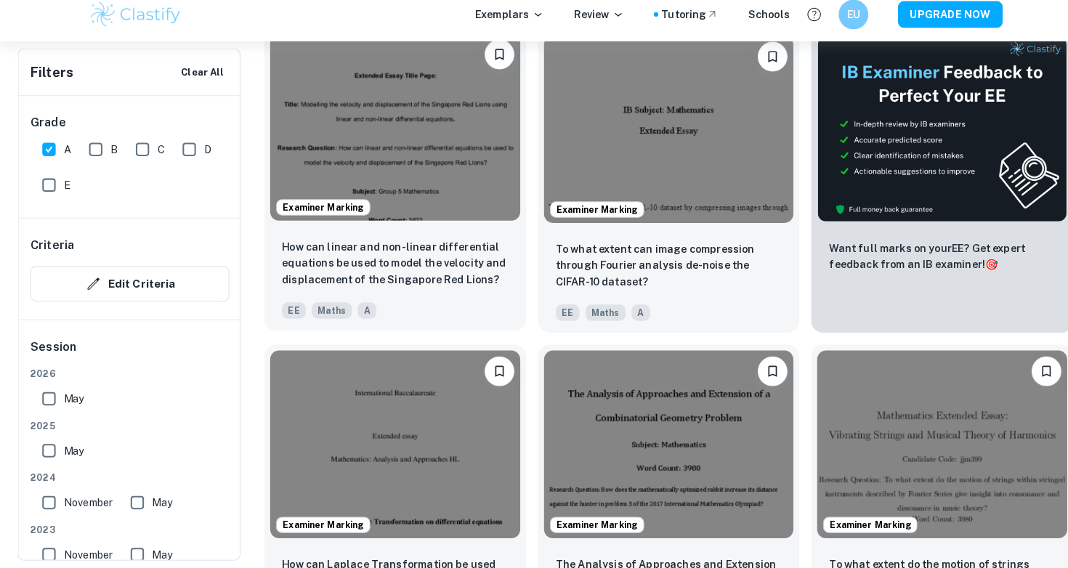
scroll to position [520, 0]
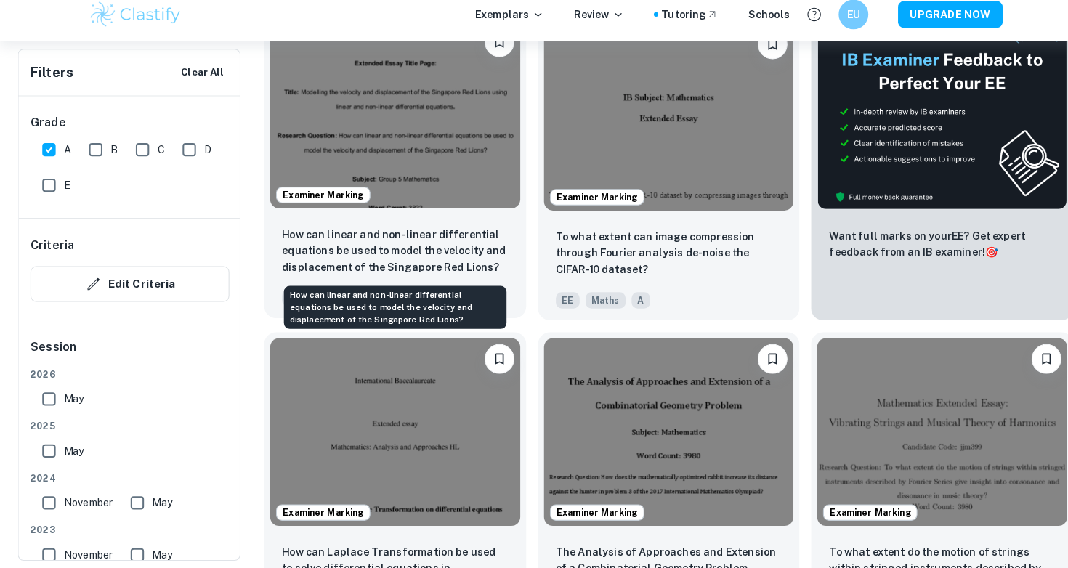
click at [281, 241] on p "How can linear and non-linear differential equations be used to model the veloc…" at bounding box center [387, 257] width 222 height 48
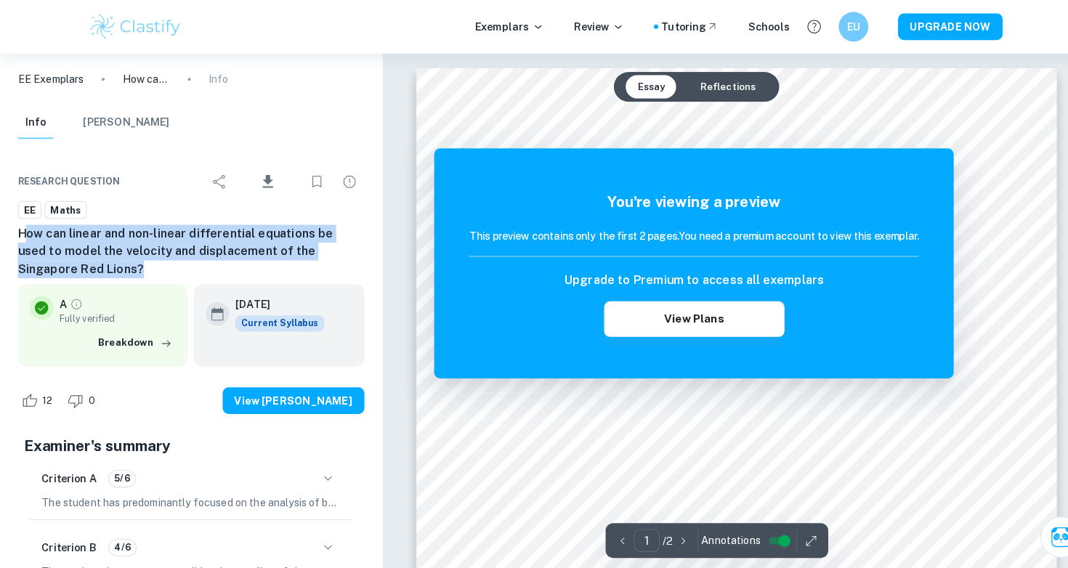
drag, startPoint x: 58, startPoint y: 259, endPoint x: 23, endPoint y: 235, distance: 42.7
click at [23, 234] on h6 "How can linear and non-linear differential equations be used to model the veloc…" at bounding box center [186, 246] width 339 height 52
drag, startPoint x: 17, startPoint y: 231, endPoint x: 52, endPoint y: 278, distance: 58.1
click at [47, 266] on div "Research question Download EE Maths How can linear and non-linear differential …" at bounding box center [187, 487] width 374 height 690
copy h6 "How can linear and non-linear differential equations be used to model the veloc…"
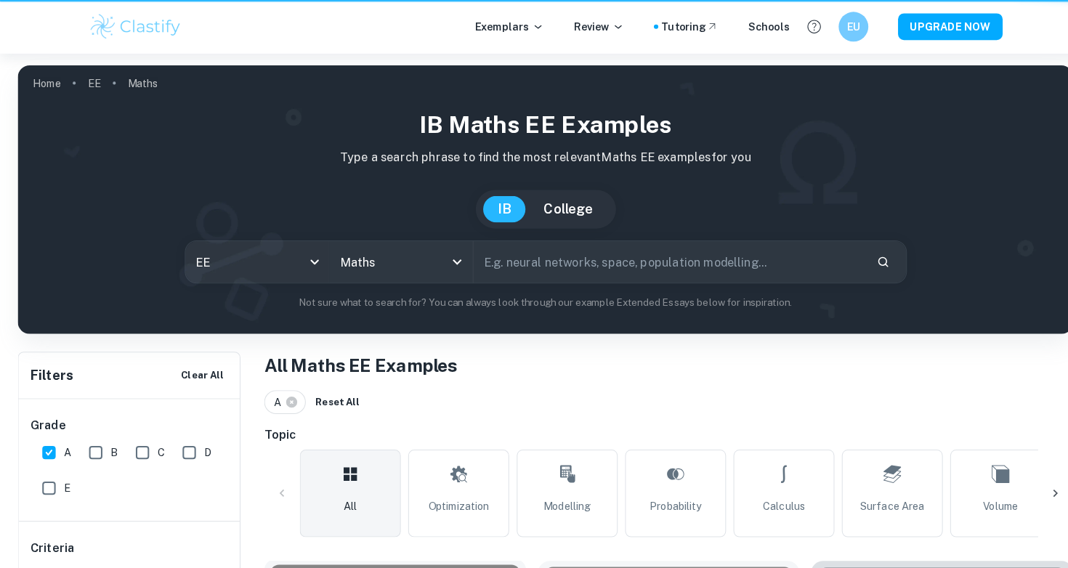
scroll to position [520, 0]
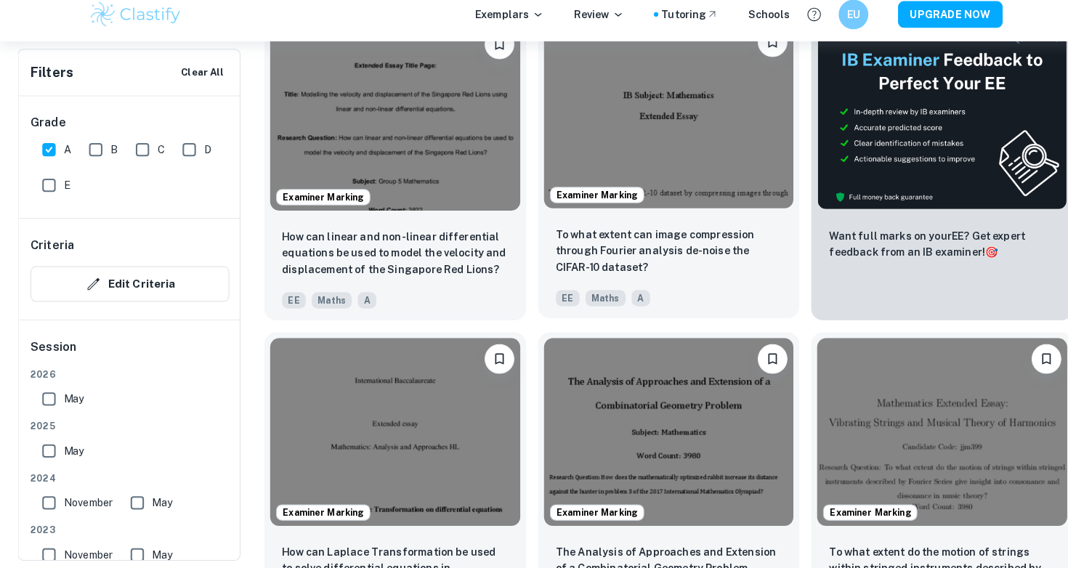
click at [608, 204] on div "Examiner Marking" at bounding box center [655, 124] width 257 height 195
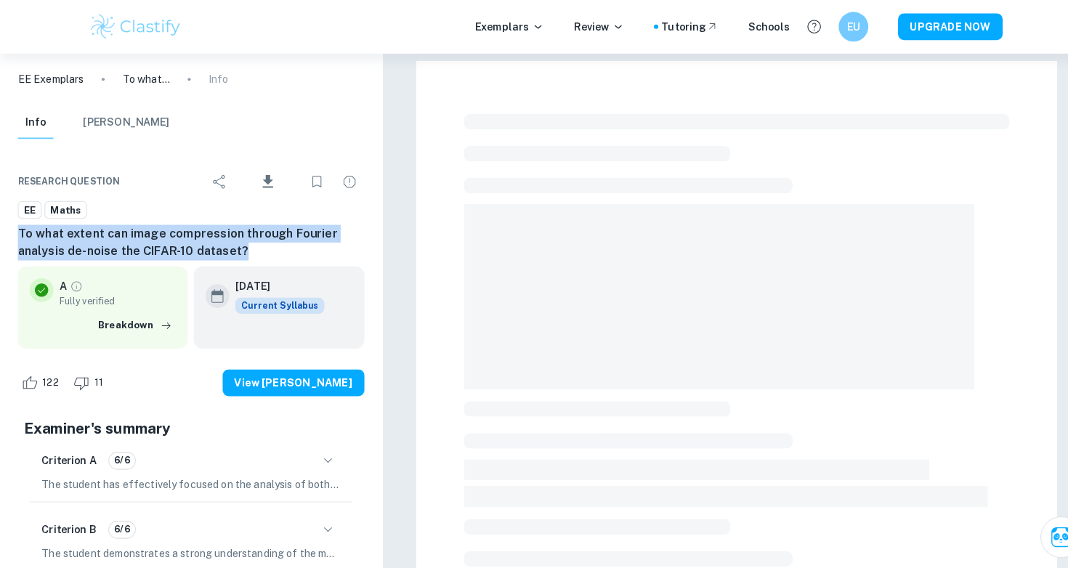
drag, startPoint x: 253, startPoint y: 247, endPoint x: 0, endPoint y: 217, distance: 254.6
click at [0, 217] on div "Research question Download EE Maths To what extent can image compression throug…" at bounding box center [187, 478] width 374 height 672
copy h6 "To what extent can image compression through Fourier analysis de-noise the CIFA…"
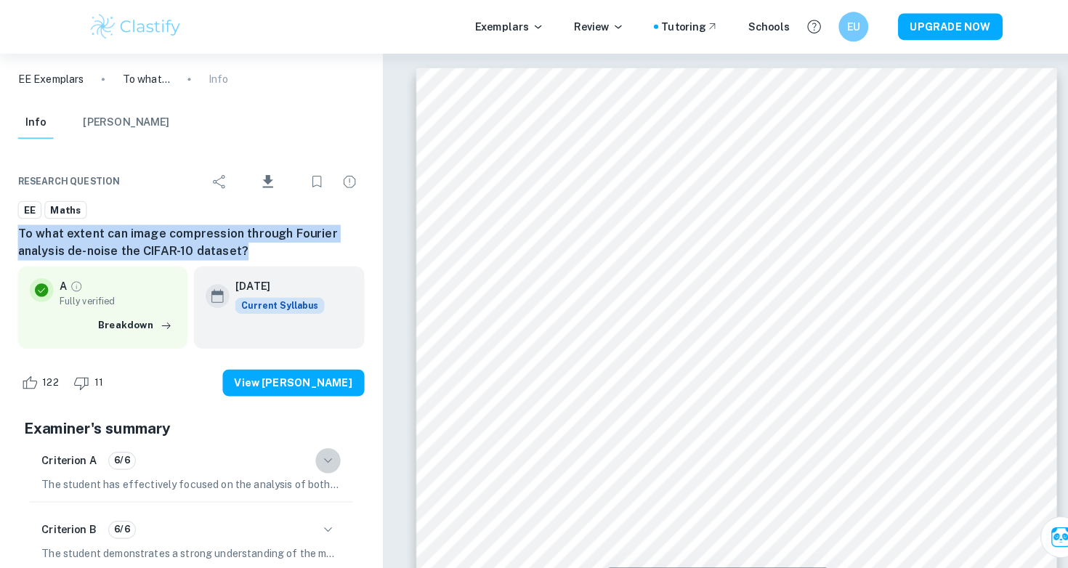
click at [321, 447] on icon "button" at bounding box center [320, 451] width 17 height 17
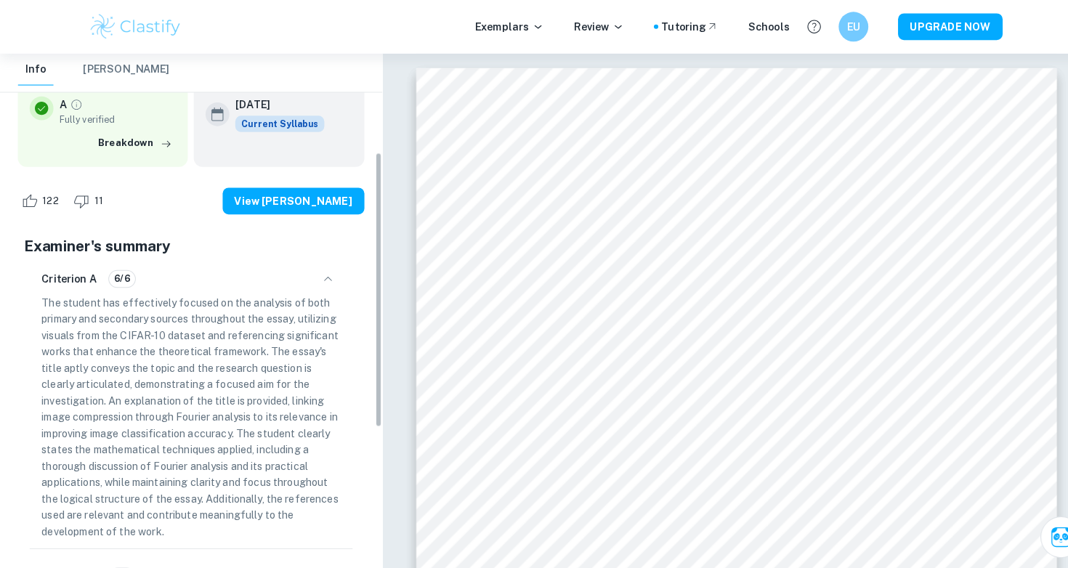
scroll to position [217, 0]
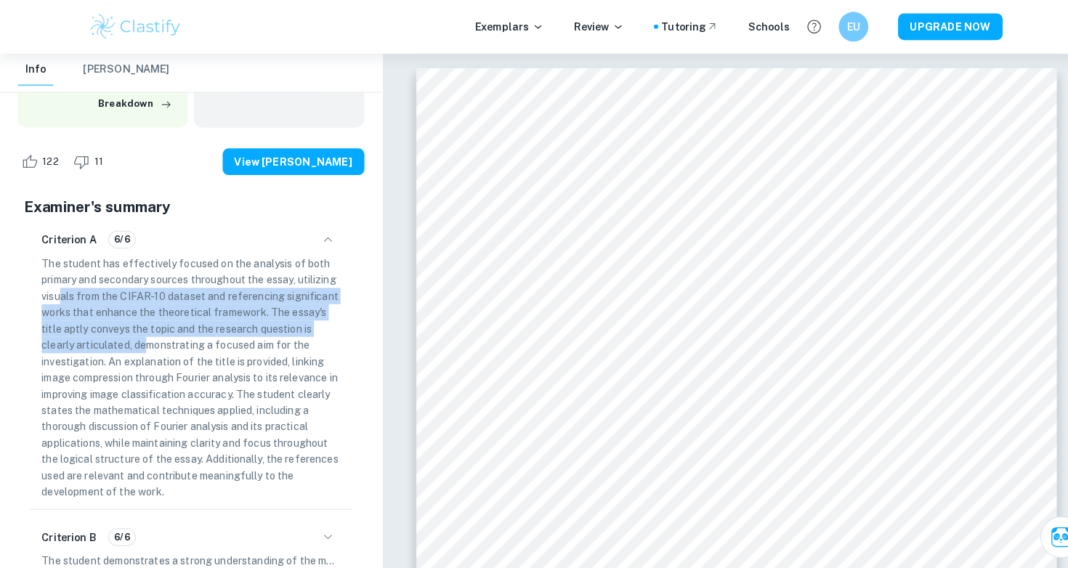
drag, startPoint x: 155, startPoint y: 341, endPoint x: 97, endPoint y: 282, distance: 82.7
click at [97, 281] on p "The student has effectively focused on the analysis of both primary and seconda…" at bounding box center [187, 370] width 293 height 240
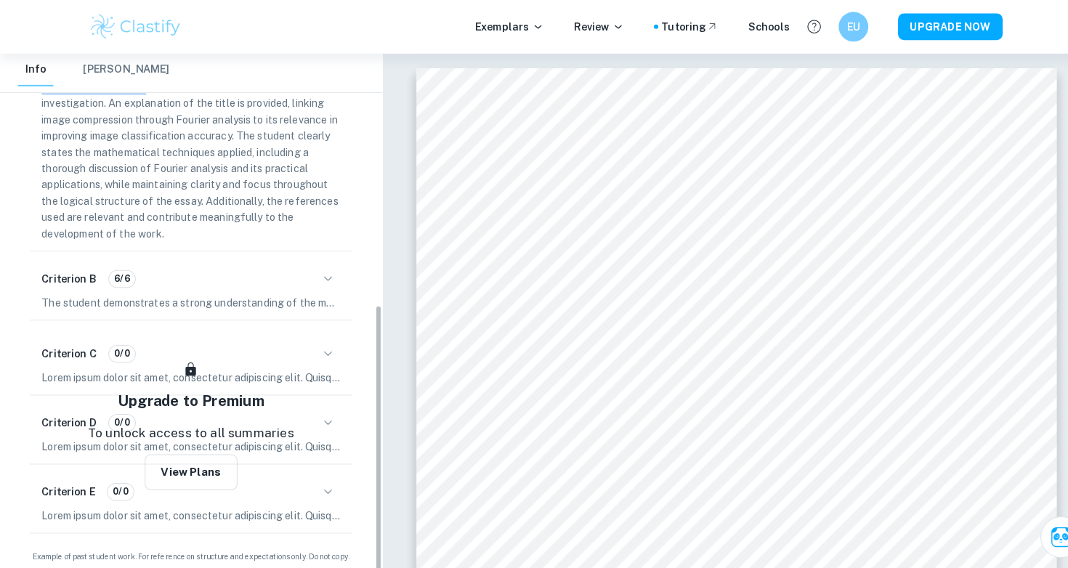
scroll to position [469, 0]
click at [116, 304] on p "The student demonstrates a strong understanding of the mathematics associated w…" at bounding box center [187, 297] width 293 height 16
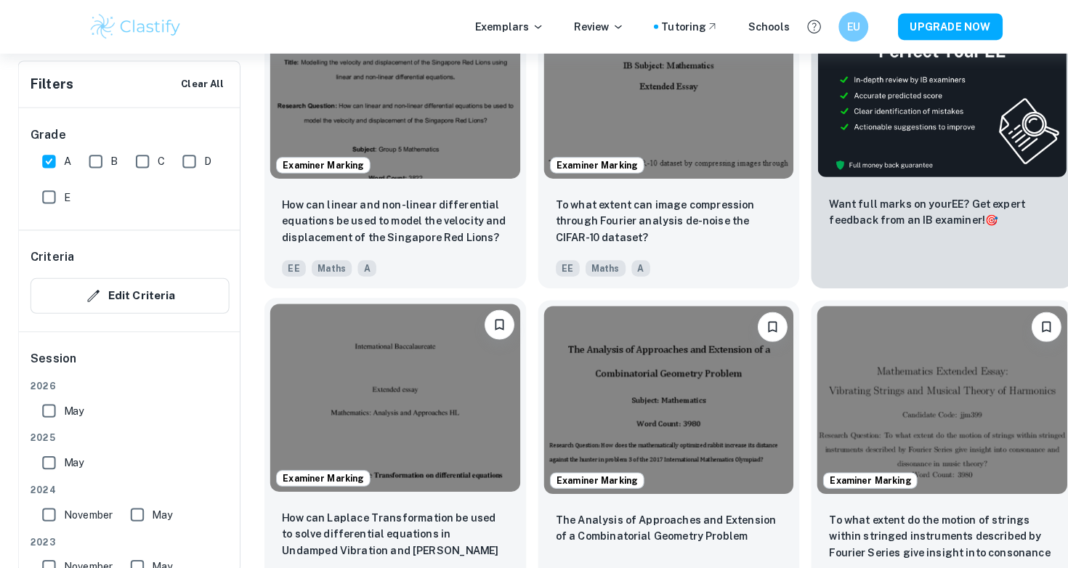
scroll to position [530, 0]
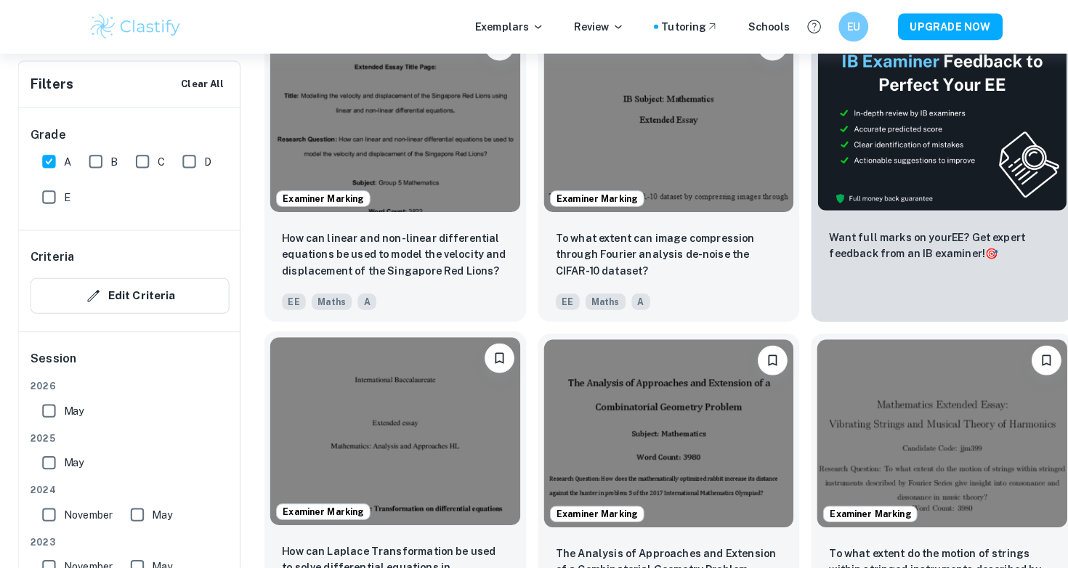
click at [379, 408] on img at bounding box center [387, 422] width 245 height 183
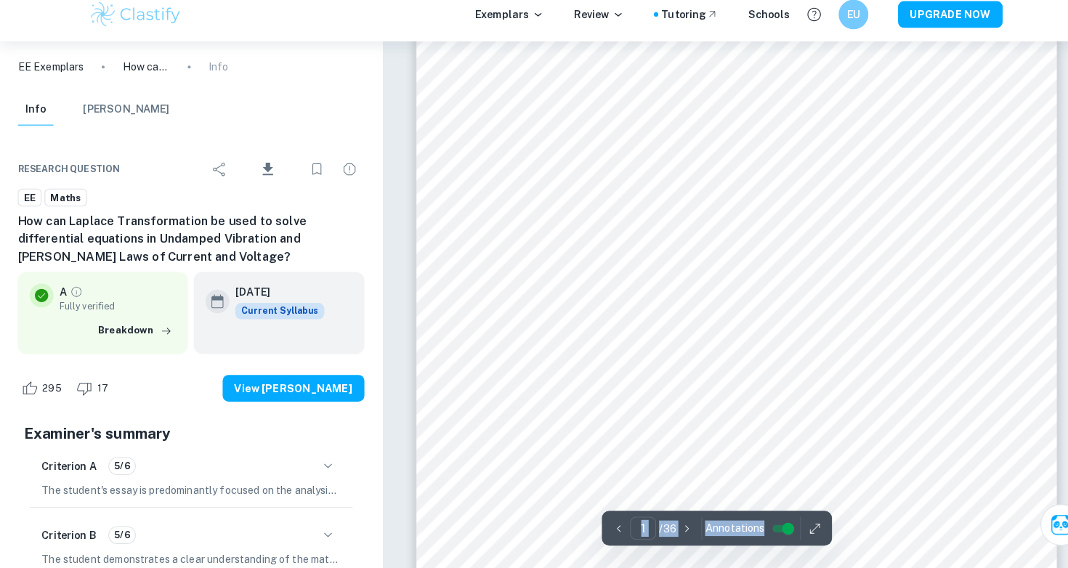
scroll to position [307, 0]
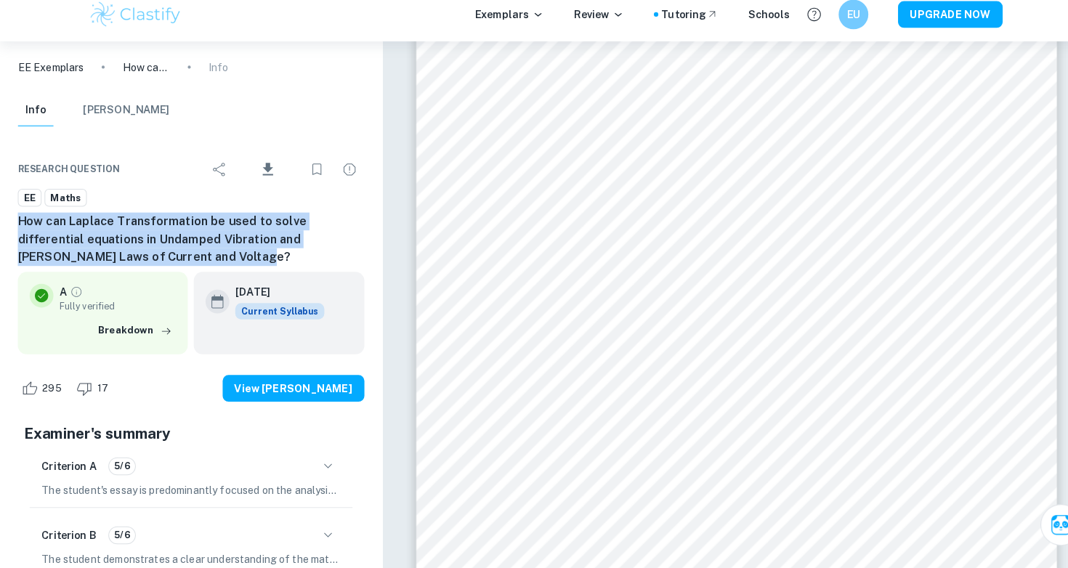
drag, startPoint x: 136, startPoint y: 246, endPoint x: 14, endPoint y: 209, distance: 127.6
click at [14, 209] on div "Research question Download EE Maths How can Laplace Transformation be used to s…" at bounding box center [187, 487] width 374 height 690
copy h6 "How can Laplace Transformation be used to solve differential equations in Undam…"
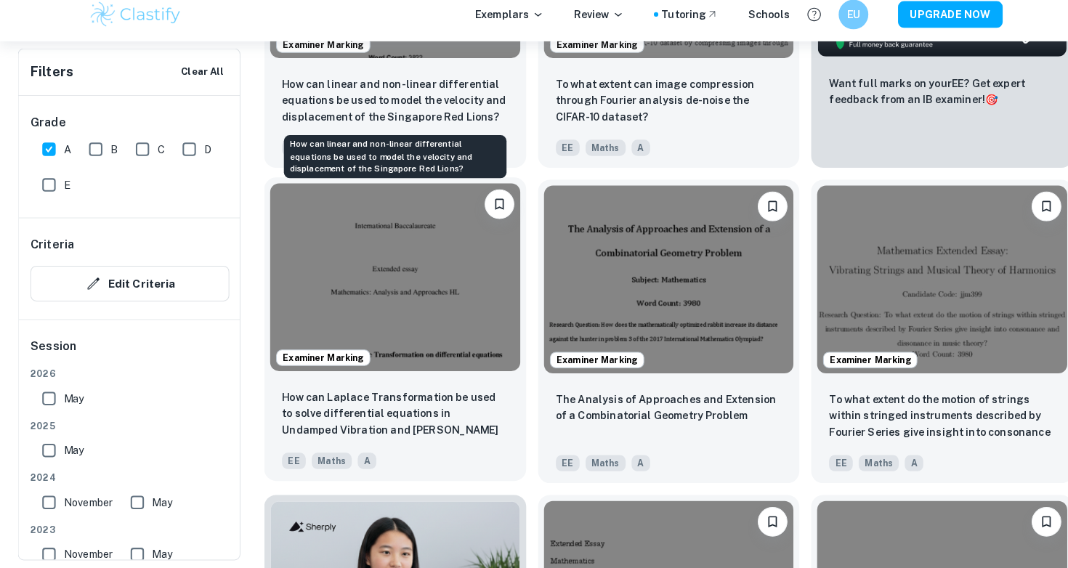
scroll to position [682, 0]
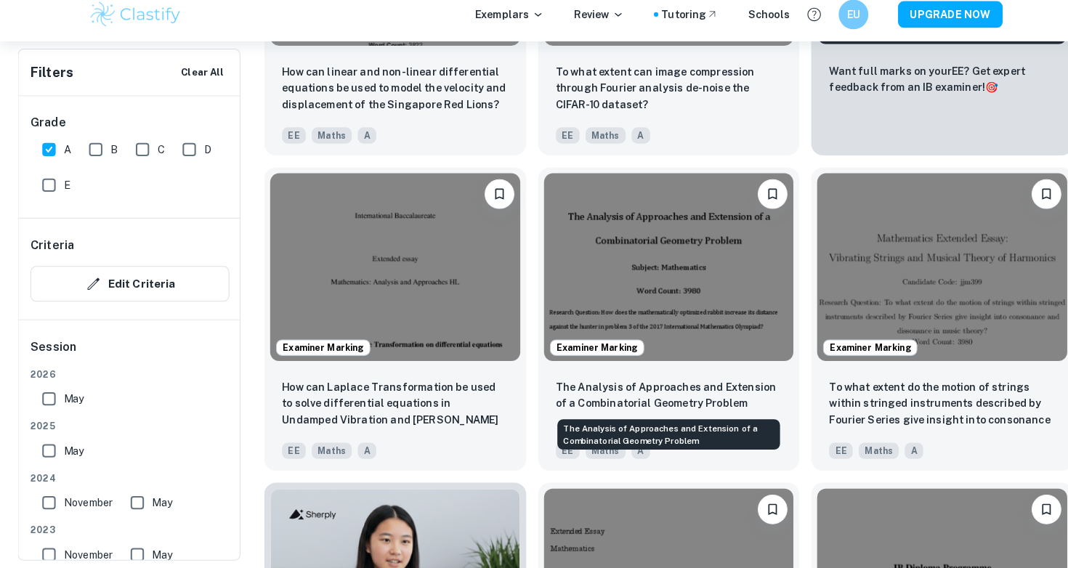
click at [599, 413] on div "The Analysis of Approaches and Extension of a Combinatorial Geometry Problem" at bounding box center [654, 433] width 221 height 41
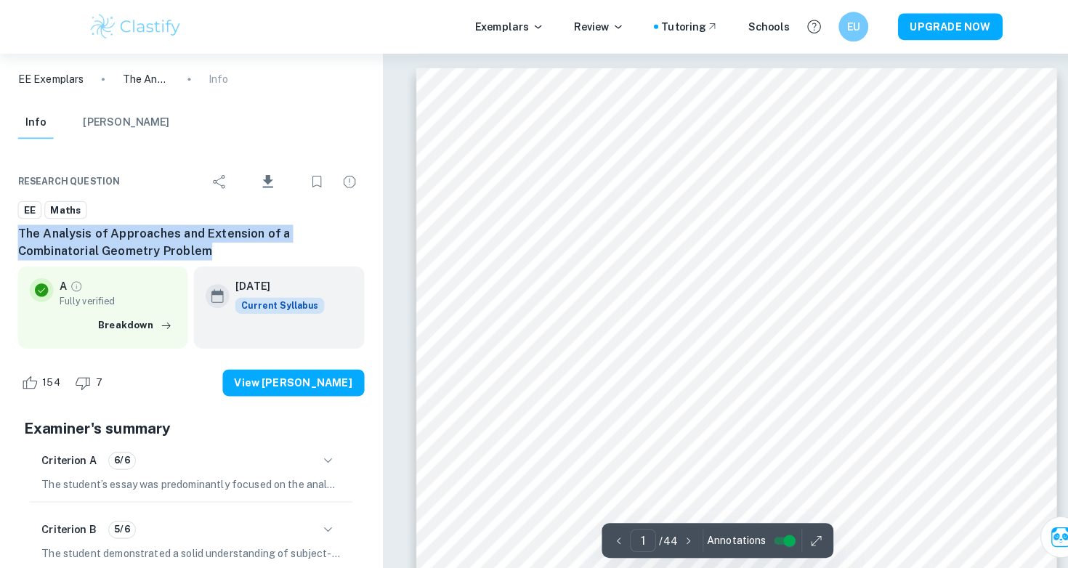
drag, startPoint x: 152, startPoint y: 249, endPoint x: 11, endPoint y: 224, distance: 143.1
click at [12, 224] on div "Research question Download EE Maths The Analysis of Approaches and Extension of…" at bounding box center [187, 478] width 374 height 672
